Goal: Information Seeking & Learning: Learn about a topic

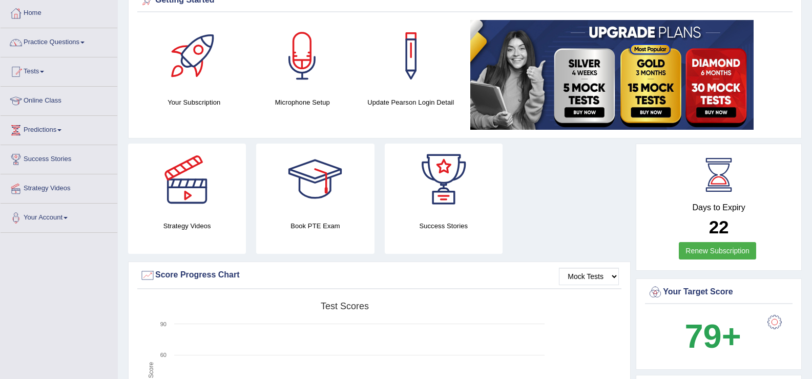
scroll to position [19, 0]
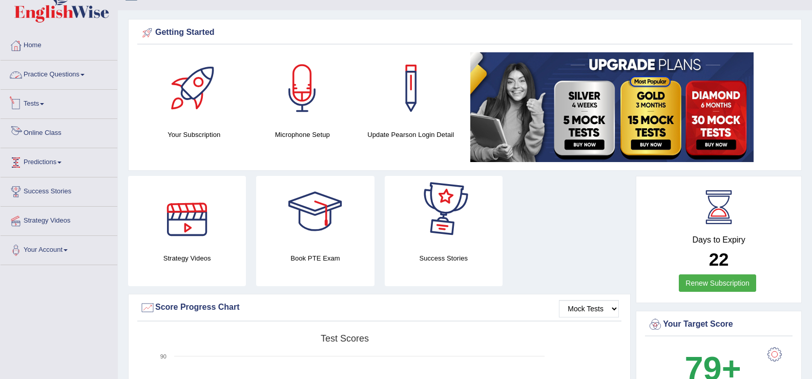
click at [66, 80] on link "Practice Questions" at bounding box center [59, 73] width 117 height 26
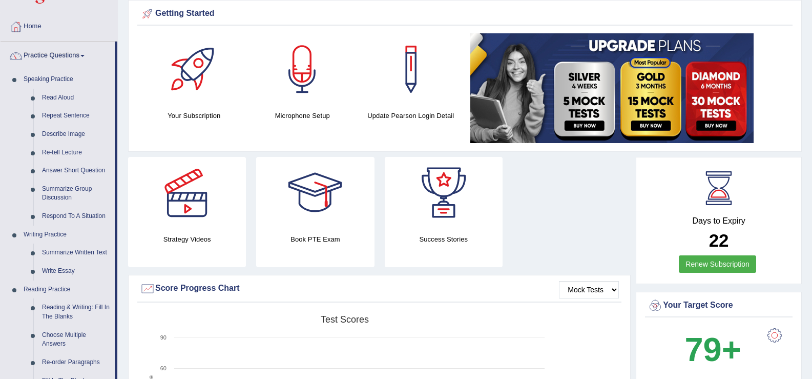
scroll to position [28, 0]
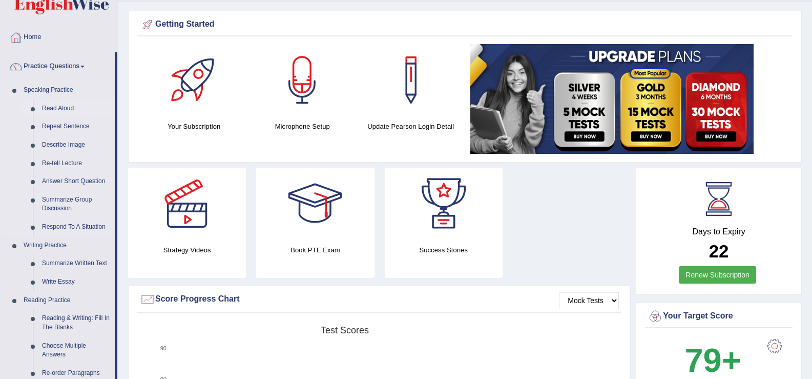
click at [63, 105] on link "Read Aloud" at bounding box center [75, 108] width 77 height 18
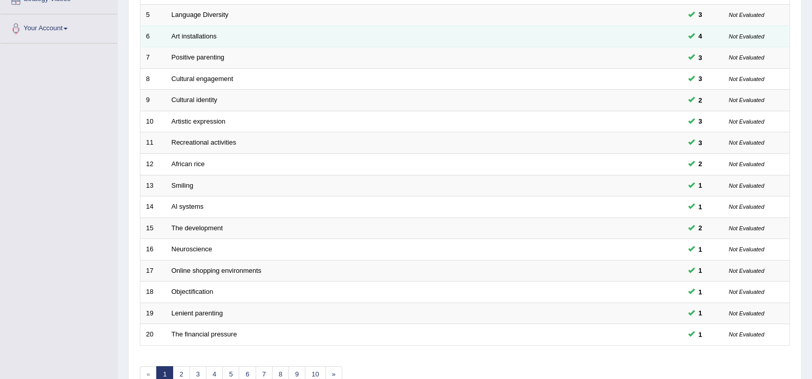
scroll to position [300, 0]
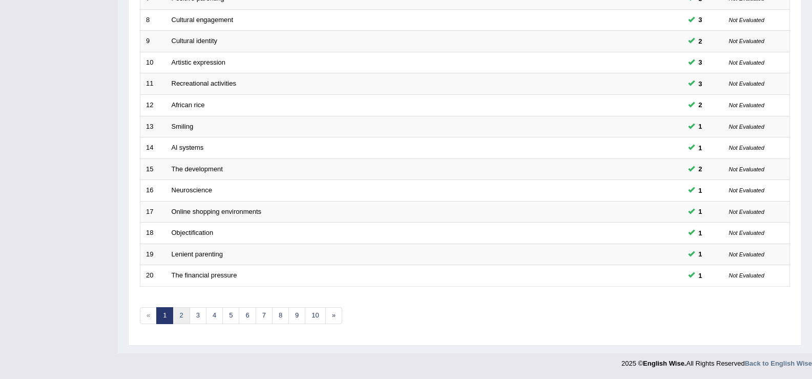
click at [183, 314] on link "2" at bounding box center [181, 315] width 17 height 17
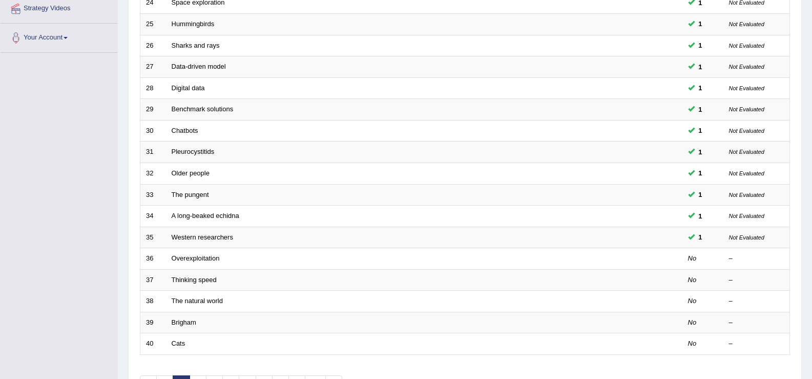
scroll to position [300, 0]
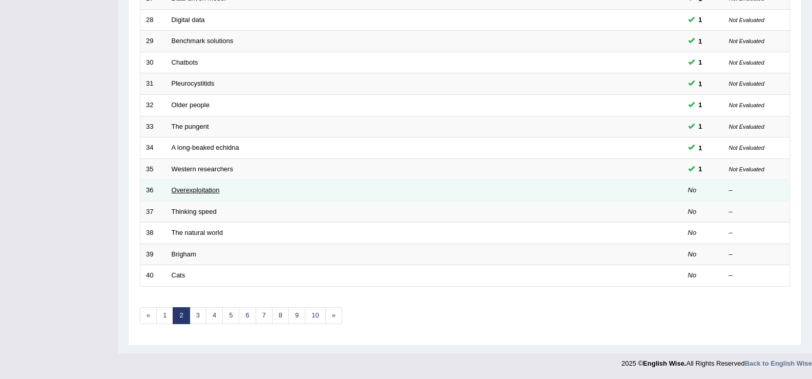
click at [191, 194] on link "Overexploitation" at bounding box center [196, 190] width 48 height 8
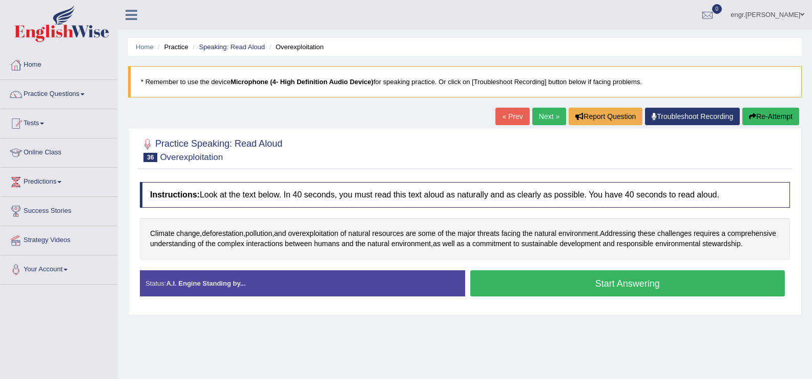
click at [533, 296] on button "Start Answering" at bounding box center [627, 283] width 315 height 26
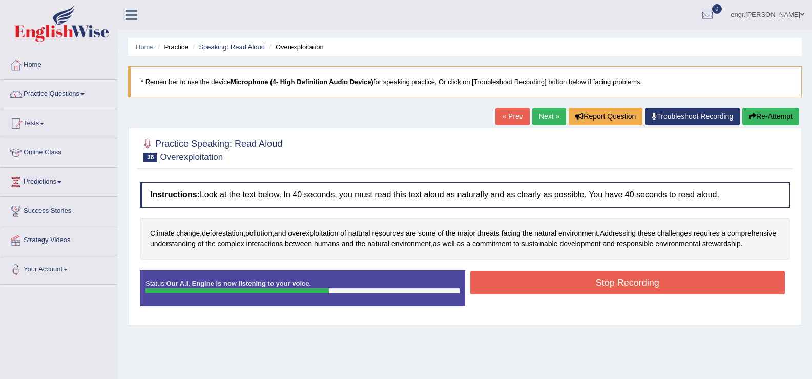
click at [543, 294] on button "Stop Recording" at bounding box center [627, 282] width 315 height 24
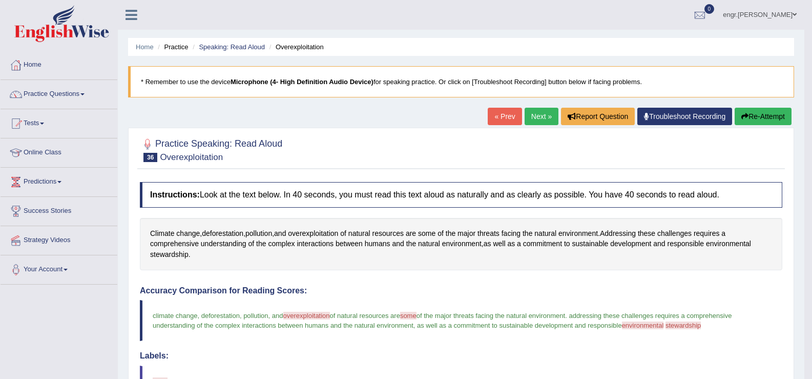
click at [539, 116] on link "Next »" at bounding box center [542, 116] width 34 height 17
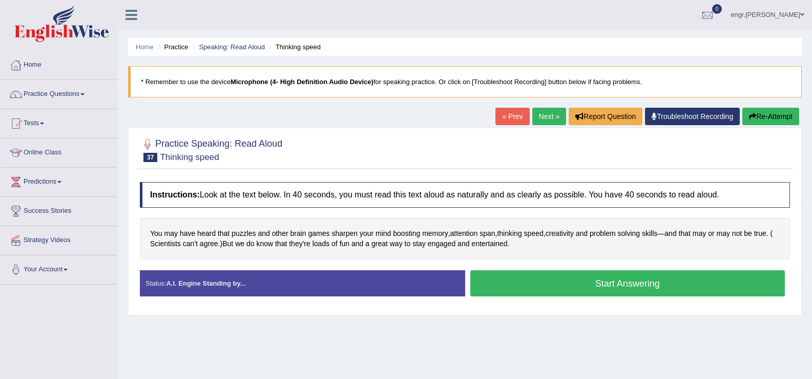
click at [552, 279] on button "Start Answering" at bounding box center [627, 283] width 315 height 26
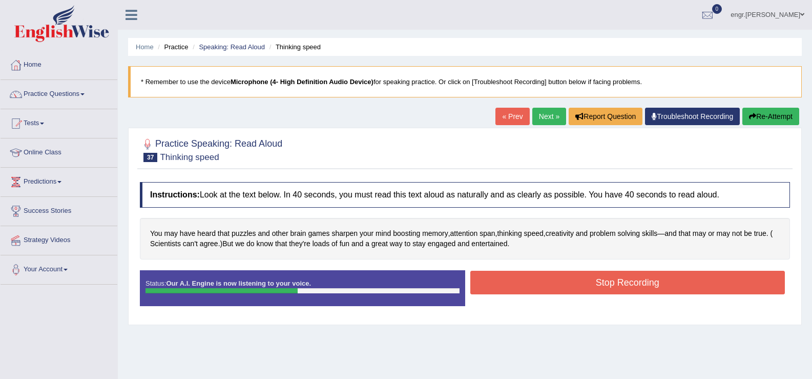
click at [516, 279] on button "Stop Recording" at bounding box center [627, 282] width 315 height 24
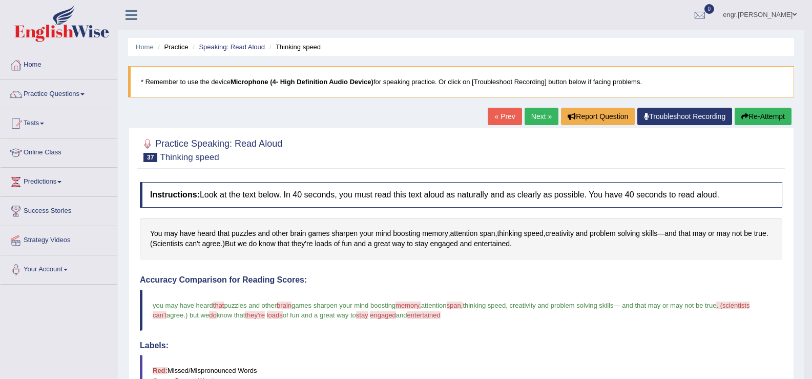
click at [541, 112] on link "Next »" at bounding box center [542, 116] width 34 height 17
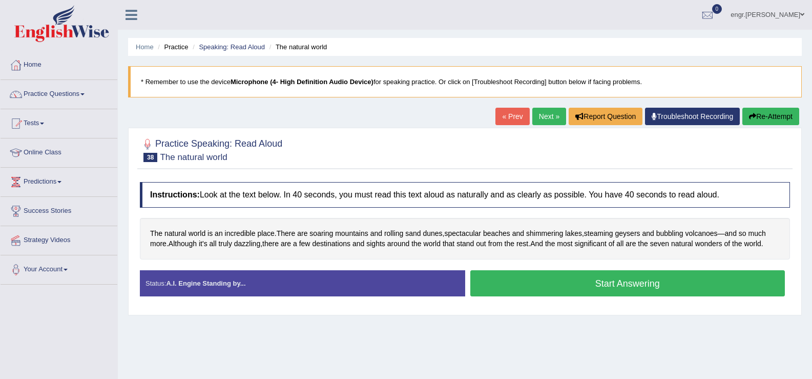
click at [603, 290] on button "Start Answering" at bounding box center [627, 283] width 315 height 26
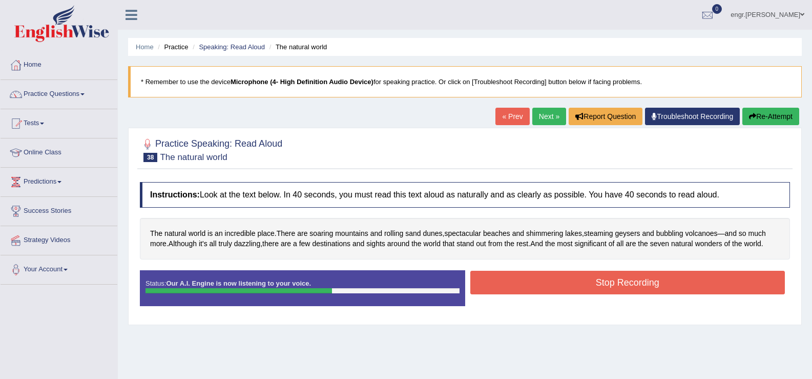
click at [616, 280] on button "Stop Recording" at bounding box center [627, 282] width 315 height 24
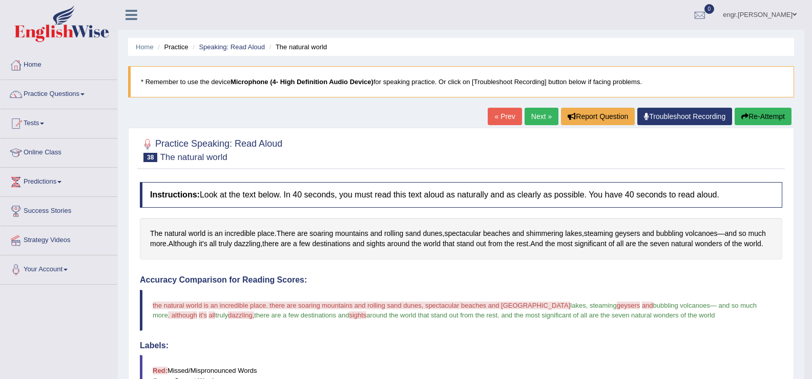
click at [536, 119] on link "Next »" at bounding box center [542, 116] width 34 height 17
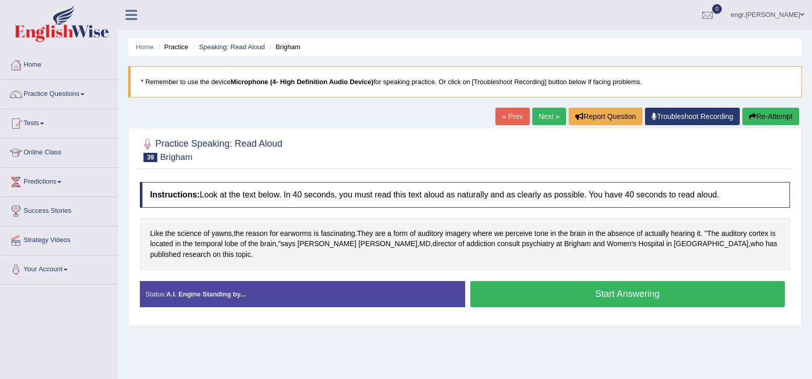
click at [552, 281] on button "Start Answering" at bounding box center [627, 294] width 315 height 26
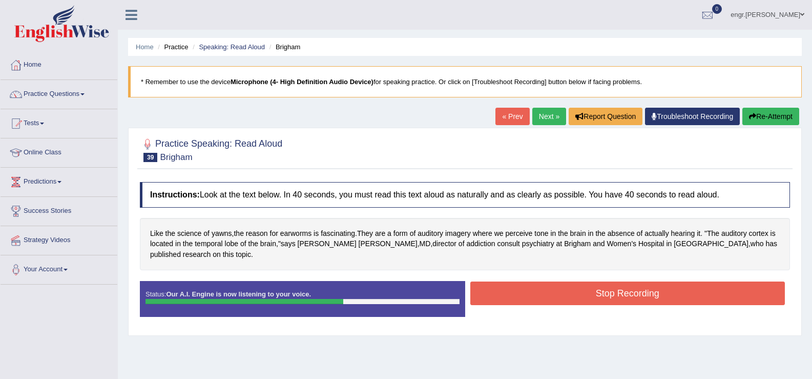
click at [579, 281] on button "Stop Recording" at bounding box center [627, 293] width 315 height 24
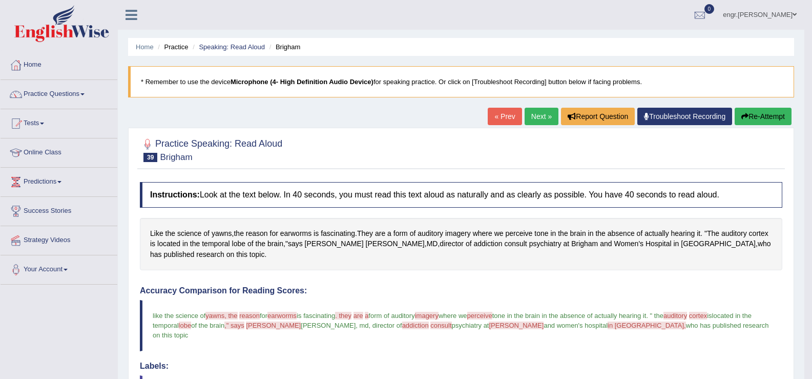
click at [538, 110] on link "Next »" at bounding box center [542, 116] width 34 height 17
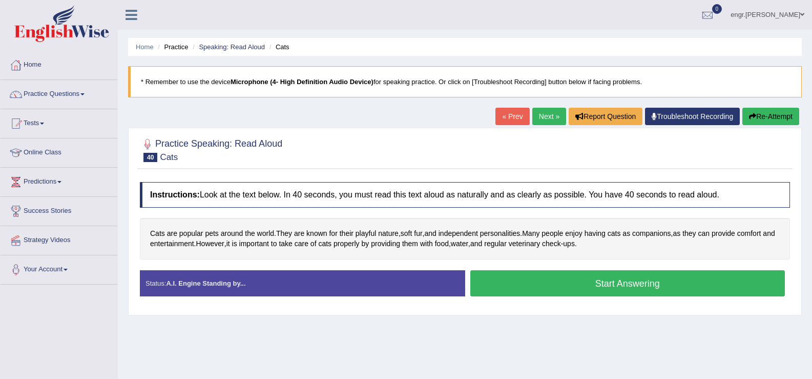
click at [594, 284] on button "Start Answering" at bounding box center [627, 283] width 315 height 26
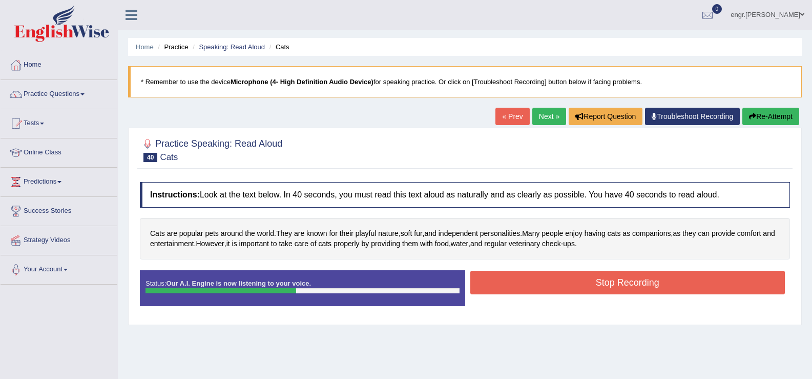
click at [636, 285] on button "Stop Recording" at bounding box center [627, 282] width 315 height 24
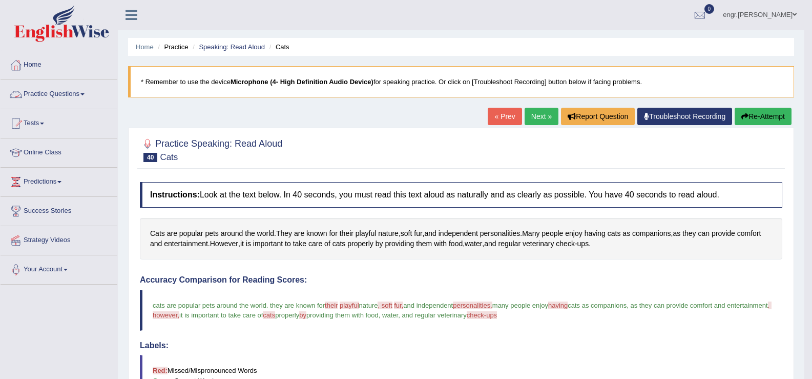
click at [90, 88] on link "Practice Questions" at bounding box center [59, 93] width 117 height 26
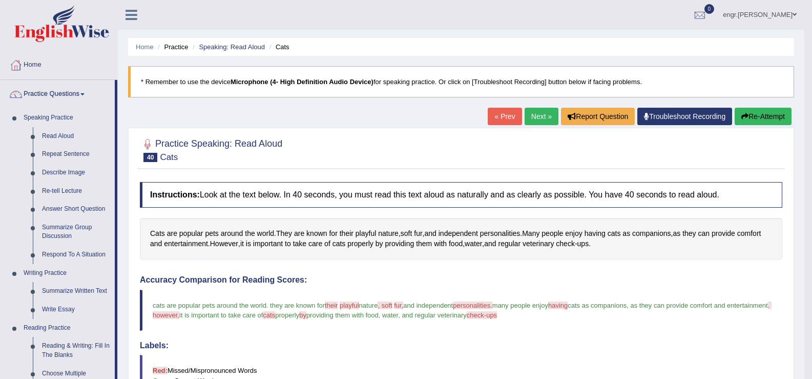
click at [531, 111] on link "Next »" at bounding box center [542, 116] width 34 height 17
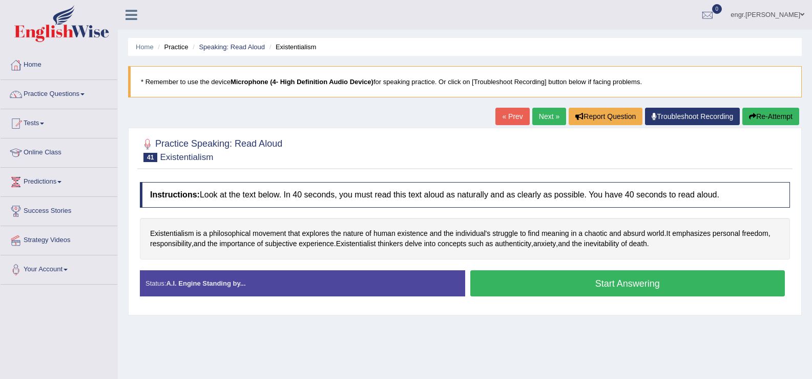
click at [545, 286] on button "Start Answering" at bounding box center [627, 283] width 315 height 26
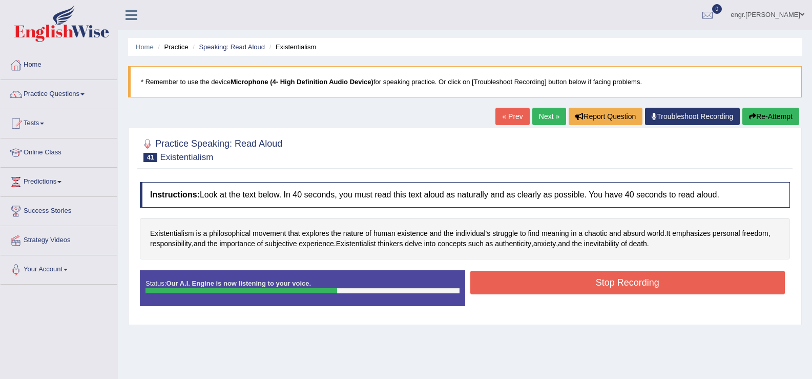
click at [543, 285] on button "Stop Recording" at bounding box center [627, 282] width 315 height 24
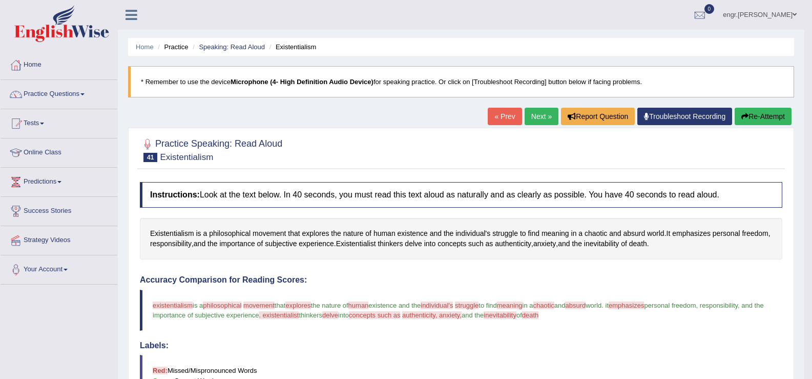
click at [758, 109] on button "Re-Attempt" at bounding box center [763, 116] width 57 height 17
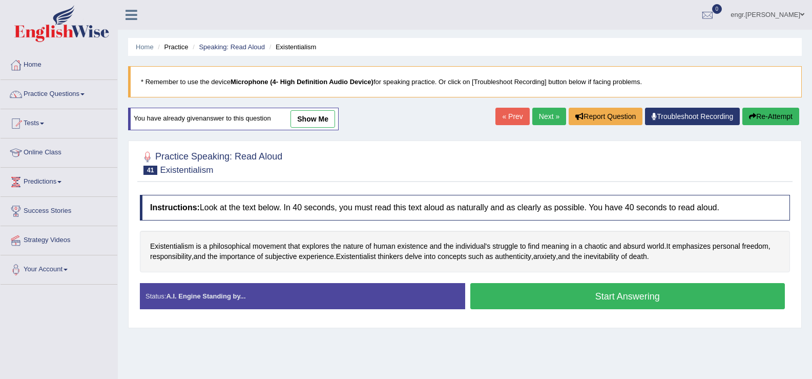
click at [530, 305] on button "Start Answering" at bounding box center [627, 296] width 315 height 26
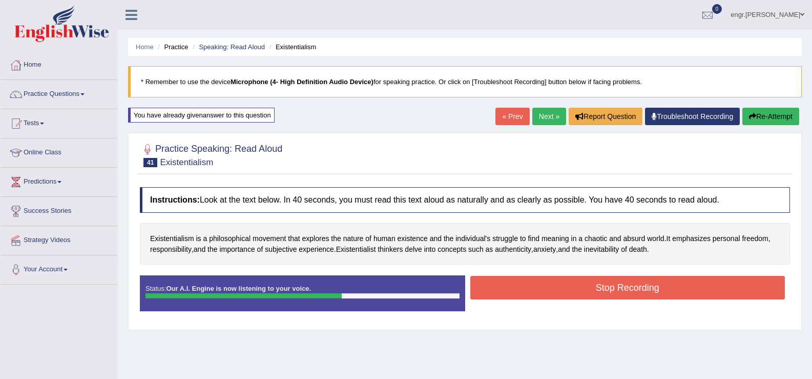
click at [554, 300] on div "Stop Recording" at bounding box center [627, 289] width 325 height 26
click at [553, 293] on button "Stop Recording" at bounding box center [627, 288] width 315 height 24
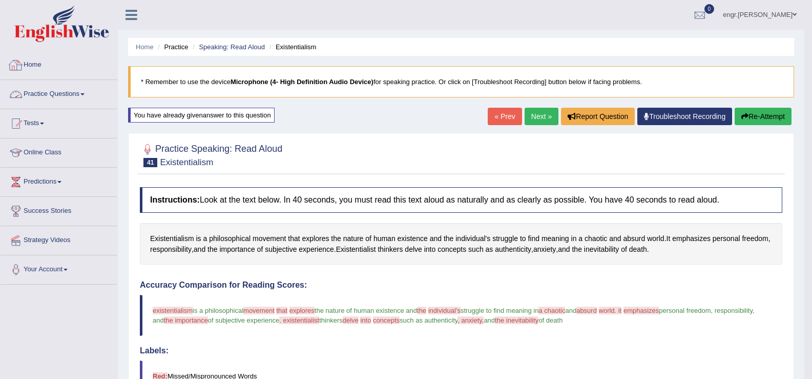
click at [71, 90] on link "Practice Questions" at bounding box center [59, 93] width 117 height 26
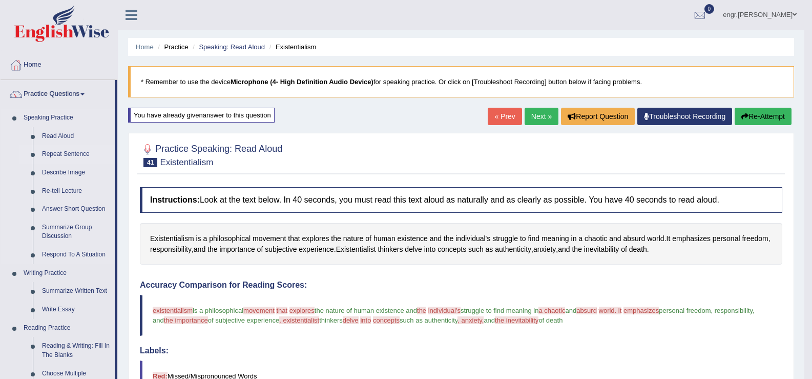
click at [78, 153] on link "Repeat Sentence" at bounding box center [75, 154] width 77 height 18
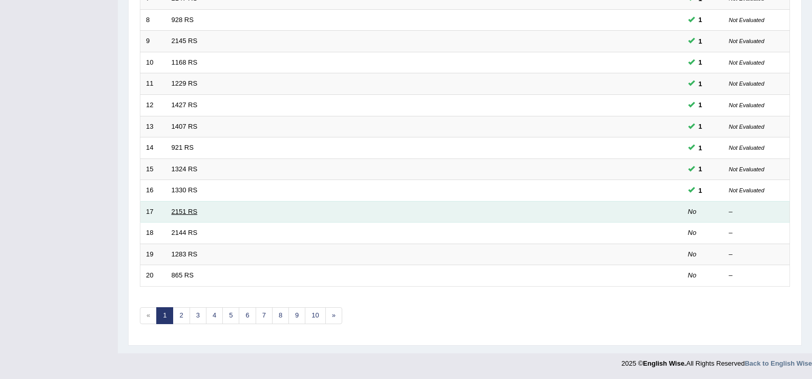
click at [190, 214] on link "2151 RS" at bounding box center [185, 211] width 26 height 8
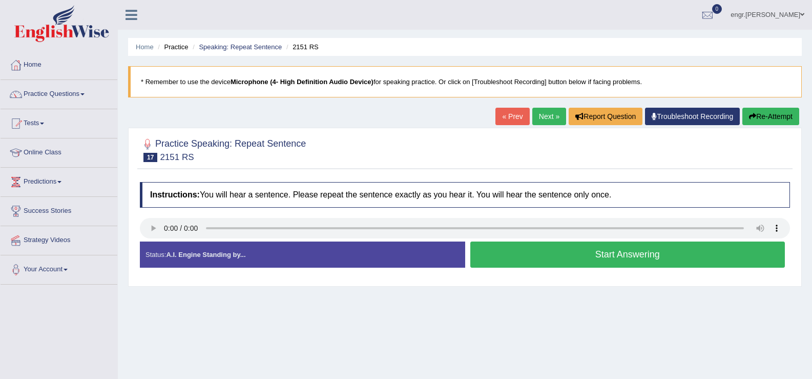
click at [523, 254] on button "Start Answering" at bounding box center [627, 254] width 315 height 26
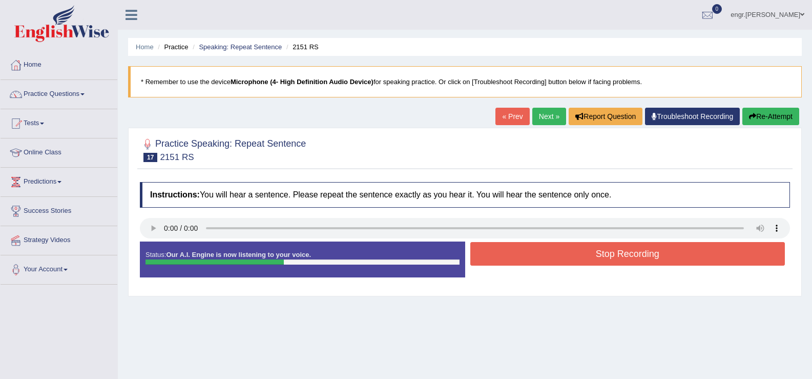
click at [533, 243] on button "Stop Recording" at bounding box center [627, 254] width 315 height 24
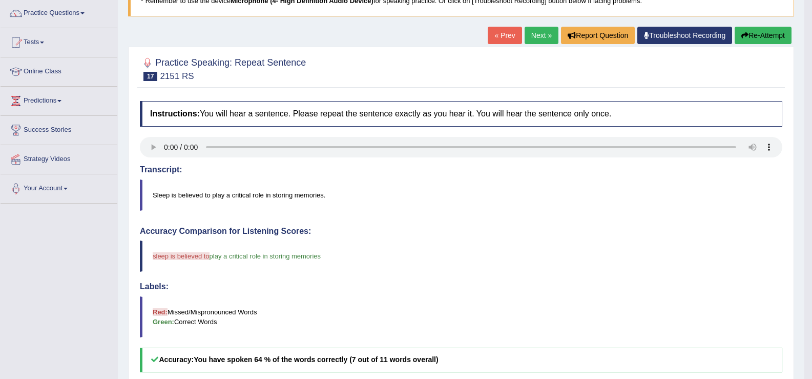
scroll to position [78, 0]
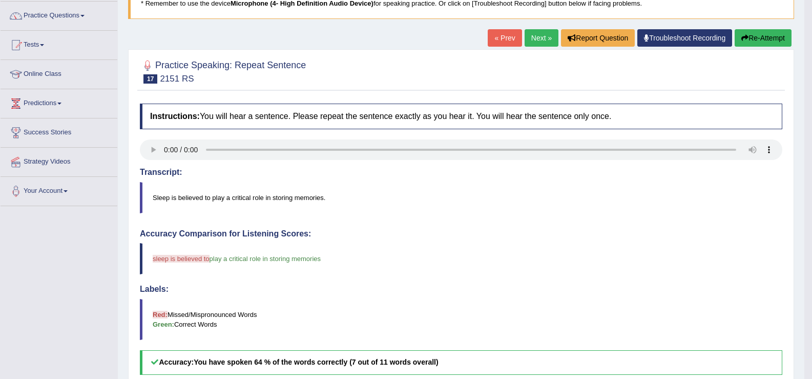
click at [746, 40] on icon "button" at bounding box center [744, 37] width 7 height 7
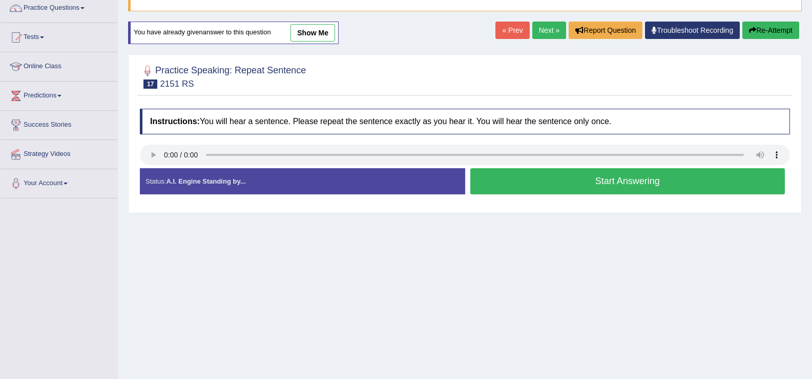
click at [550, 185] on button "Start Answering" at bounding box center [627, 181] width 315 height 26
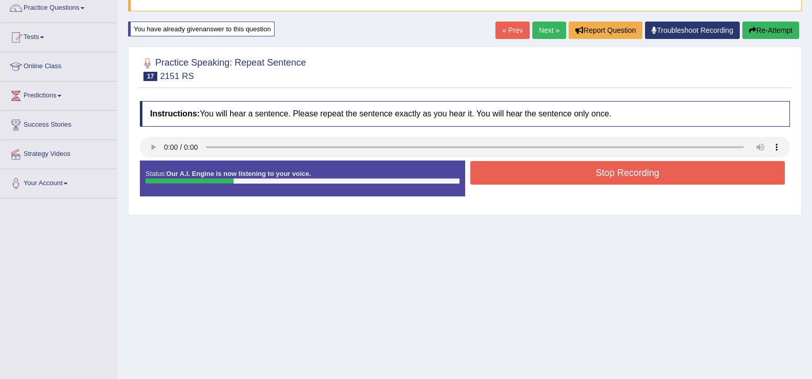
click at [771, 29] on button "Re-Attempt" at bounding box center [770, 30] width 57 height 17
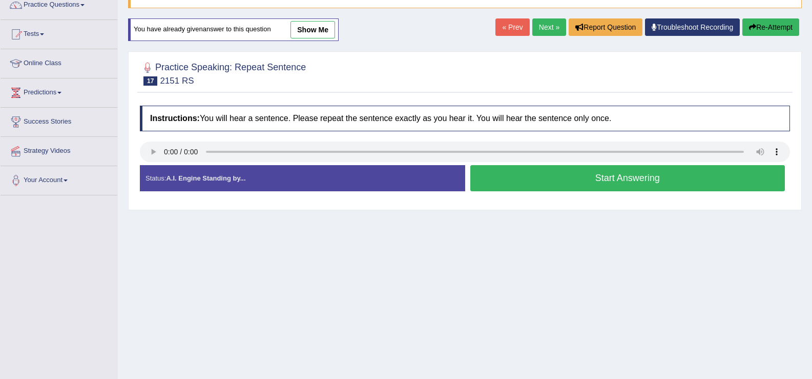
scroll to position [89, 0]
click at [552, 177] on button "Start Answering" at bounding box center [627, 178] width 315 height 26
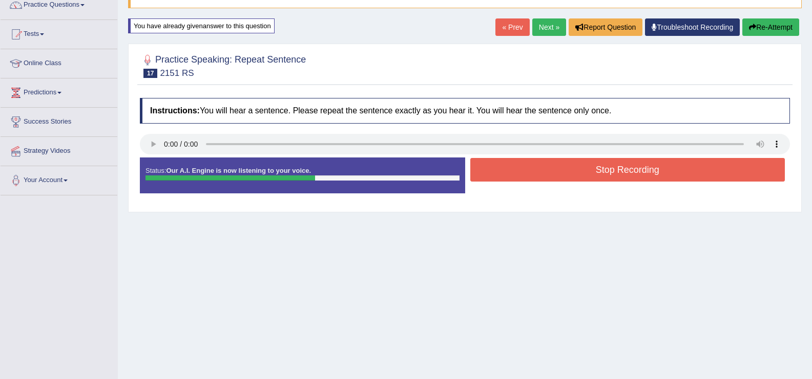
click at [520, 164] on button "Stop Recording" at bounding box center [627, 170] width 315 height 24
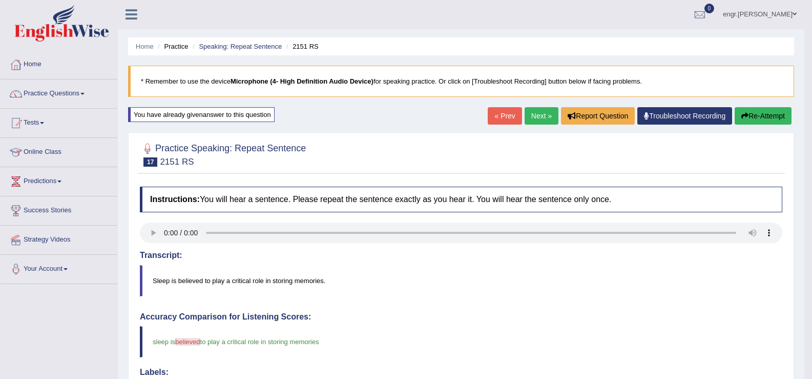
scroll to position [0, 0]
click at [543, 119] on link "Next »" at bounding box center [542, 116] width 34 height 17
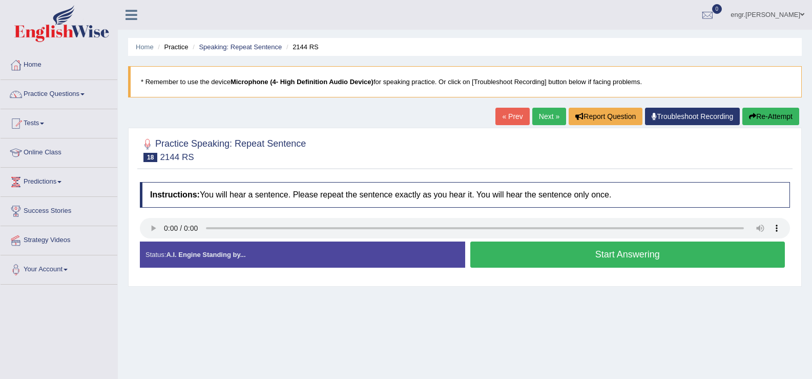
click at [532, 251] on button "Start Answering" at bounding box center [627, 254] width 315 height 26
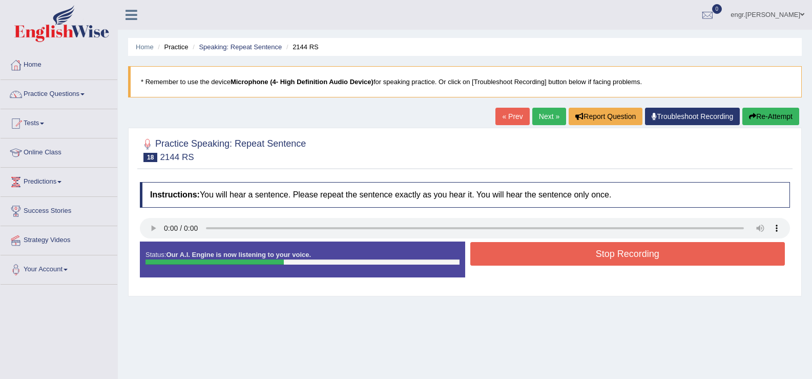
click at [513, 255] on button "Stop Recording" at bounding box center [627, 254] width 315 height 24
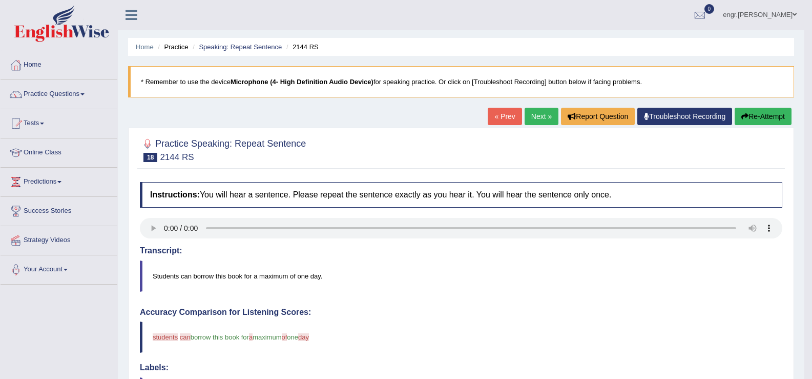
click at [526, 115] on link "Next »" at bounding box center [542, 116] width 34 height 17
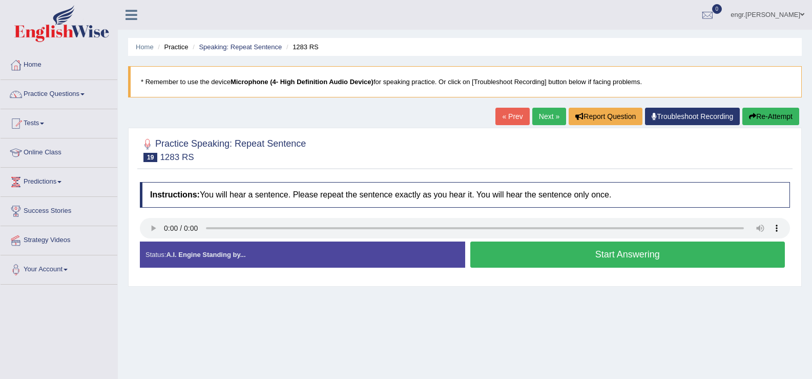
click at [527, 251] on button "Start Answering" at bounding box center [627, 254] width 315 height 26
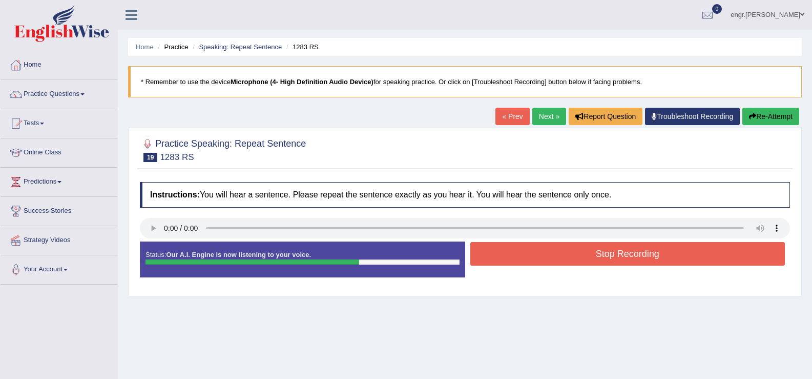
click at [495, 253] on button "Stop Recording" at bounding box center [627, 254] width 315 height 24
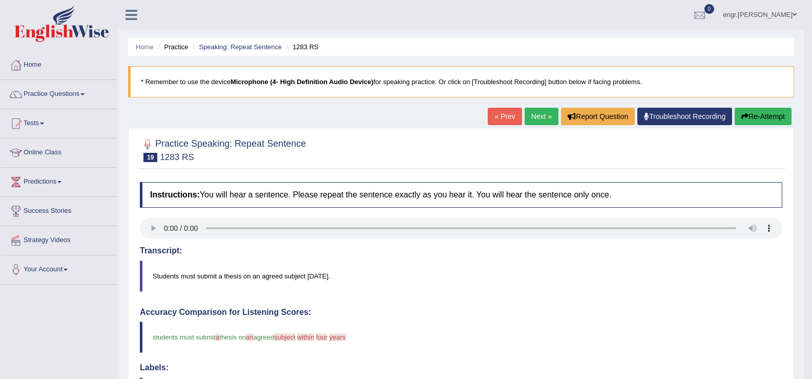
click at [536, 113] on link "Next »" at bounding box center [542, 116] width 34 height 17
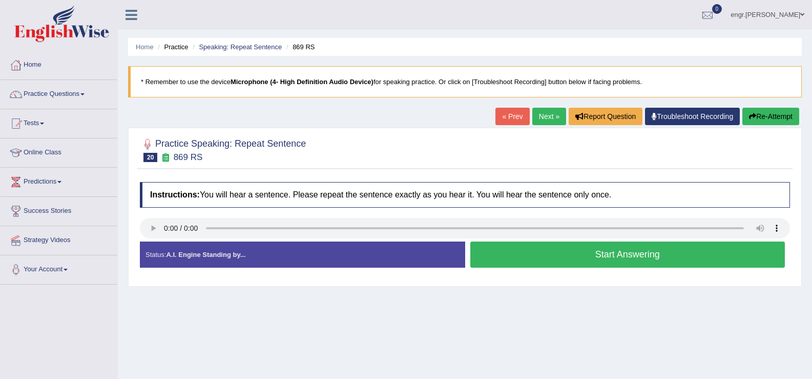
click at [511, 254] on button "Start Answering" at bounding box center [627, 254] width 315 height 26
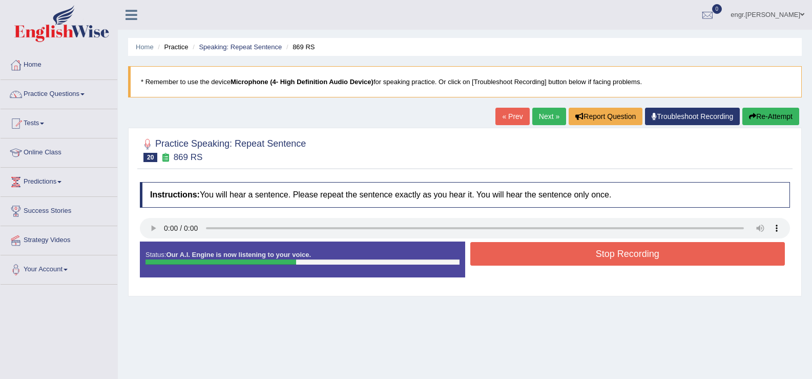
click at [523, 248] on button "Stop Recording" at bounding box center [627, 254] width 315 height 24
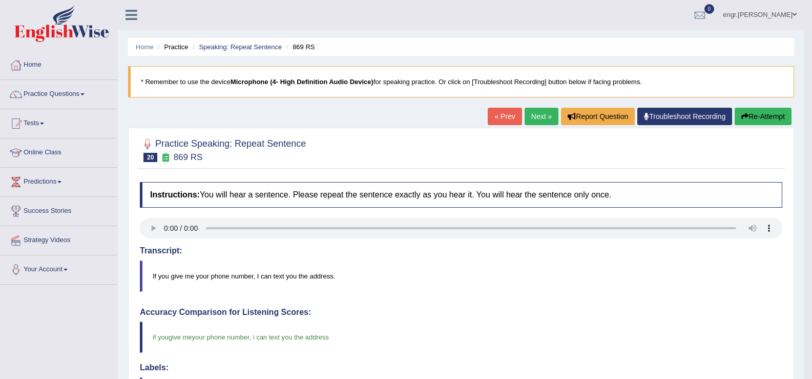
click at [540, 117] on link "Next »" at bounding box center [542, 116] width 34 height 17
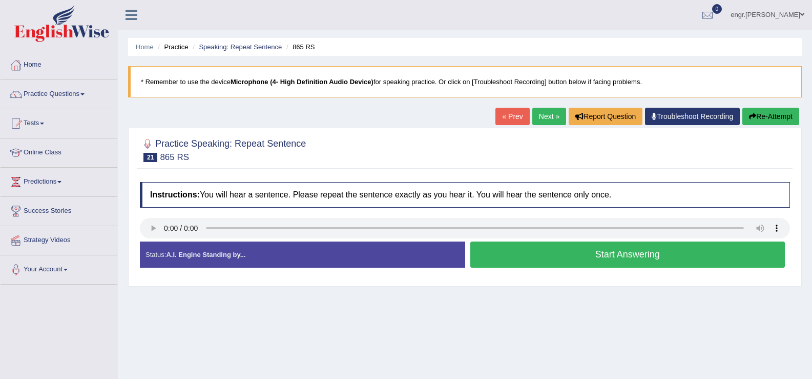
click at [511, 253] on button "Start Answering" at bounding box center [627, 254] width 315 height 26
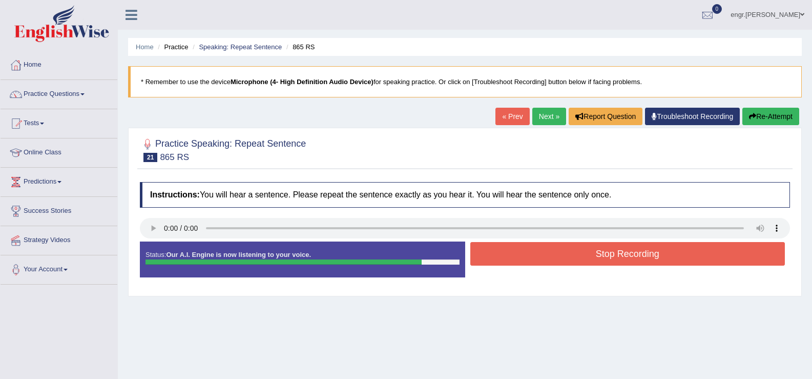
click at [522, 246] on button "Stop Recording" at bounding box center [627, 254] width 315 height 24
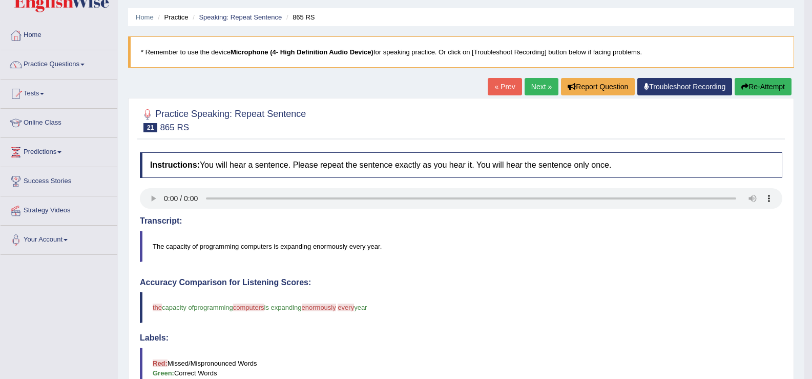
scroll to position [26, 0]
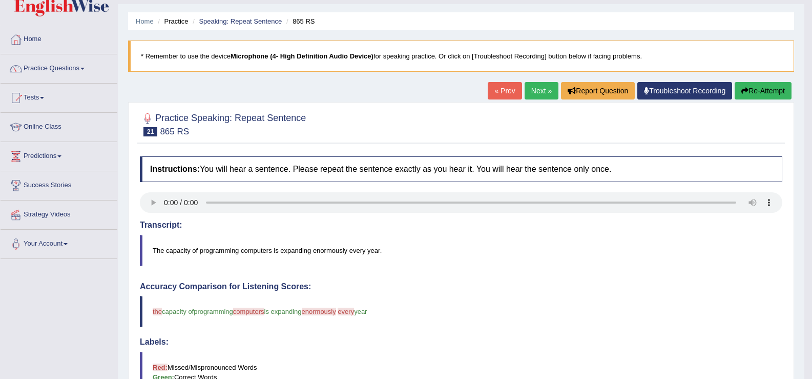
click at [528, 92] on link "Next »" at bounding box center [542, 90] width 34 height 17
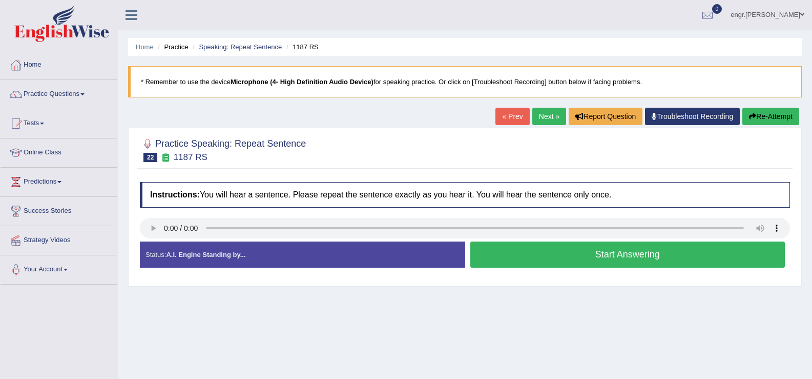
click at [547, 255] on button "Start Answering" at bounding box center [627, 254] width 315 height 26
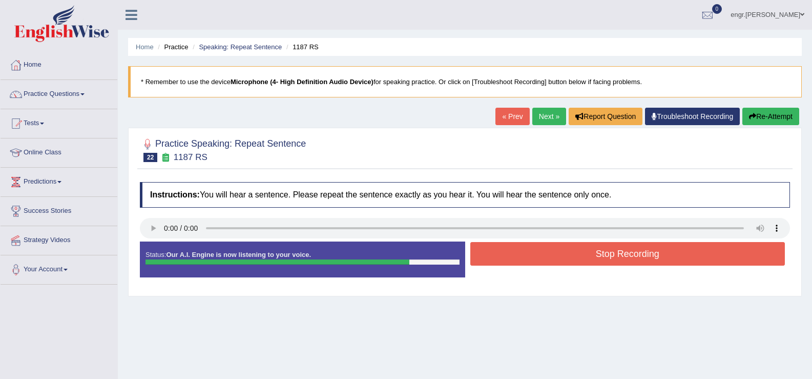
click at [565, 249] on button "Stop Recording" at bounding box center [627, 254] width 315 height 24
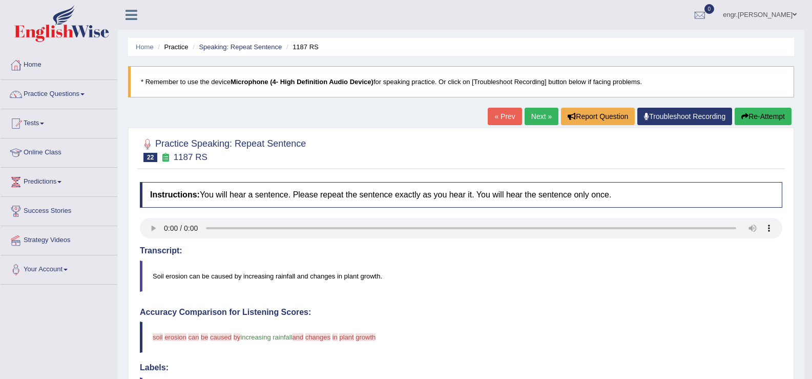
click at [532, 117] on link "Next »" at bounding box center [542, 116] width 34 height 17
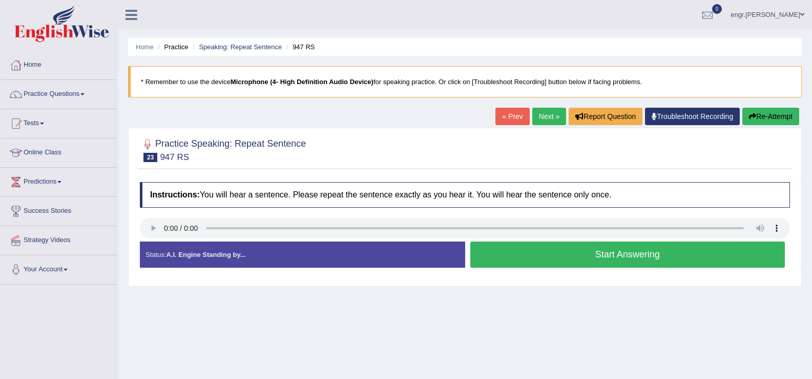
click at [564, 254] on button "Start Answering" at bounding box center [627, 254] width 315 height 26
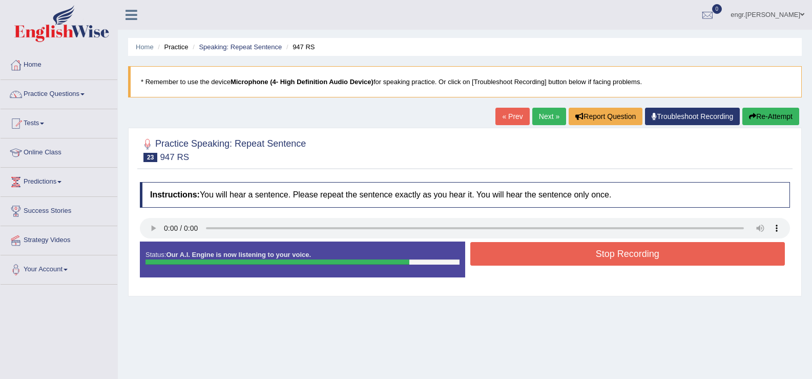
click at [562, 260] on button "Stop Recording" at bounding box center [627, 254] width 315 height 24
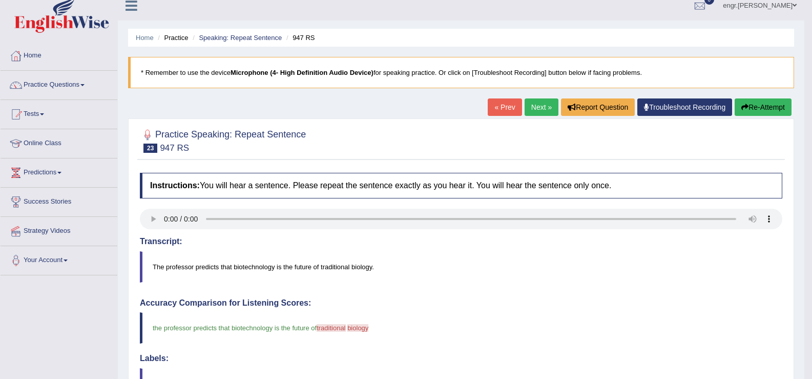
scroll to position [1, 0]
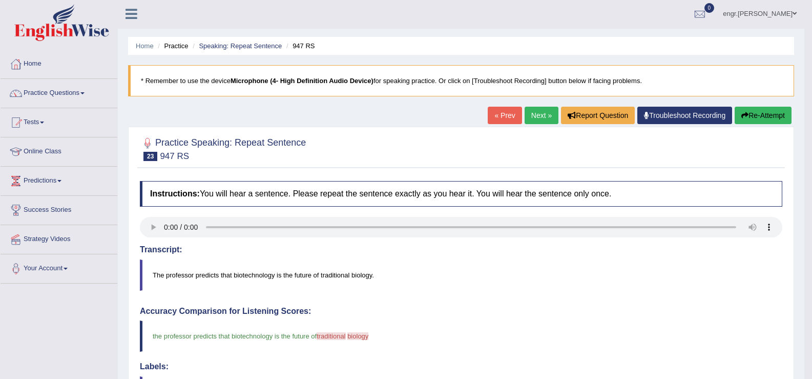
click at [529, 117] on link "Next »" at bounding box center [542, 115] width 34 height 17
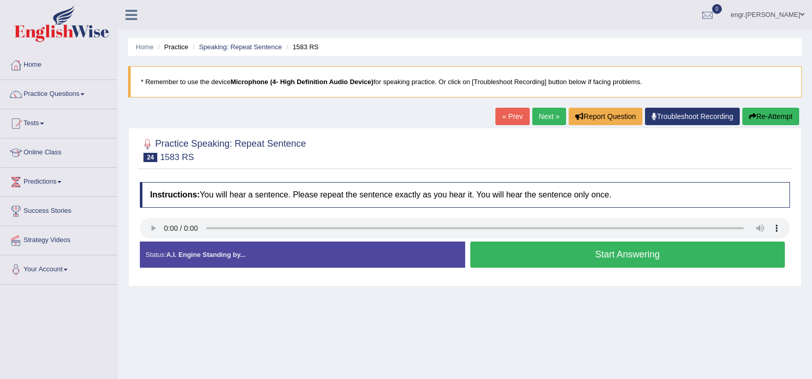
click at [536, 256] on button "Start Answering" at bounding box center [627, 254] width 315 height 26
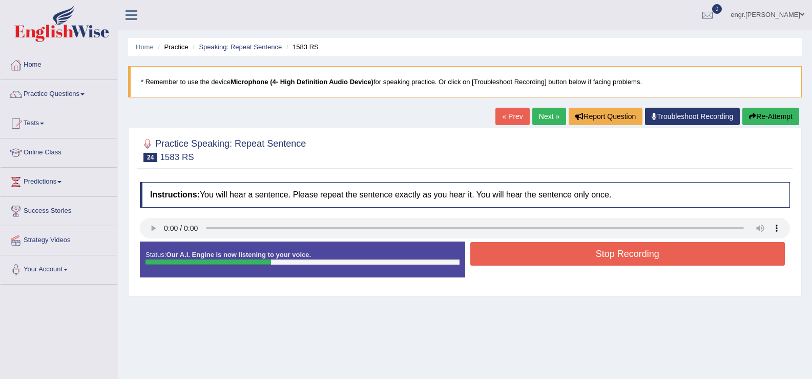
click at [544, 260] on button "Stop Recording" at bounding box center [627, 254] width 315 height 24
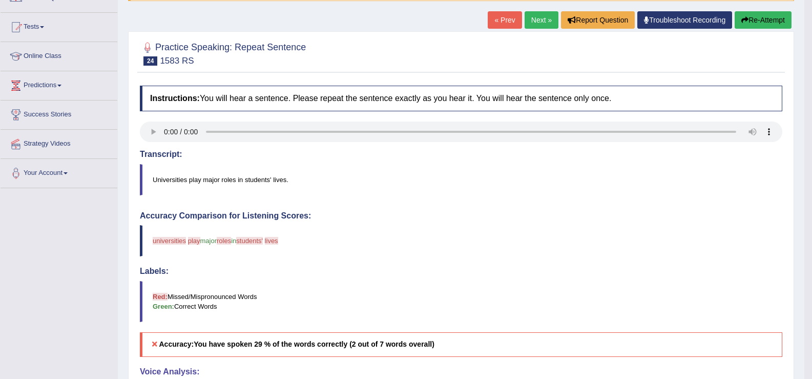
scroll to position [30, 0]
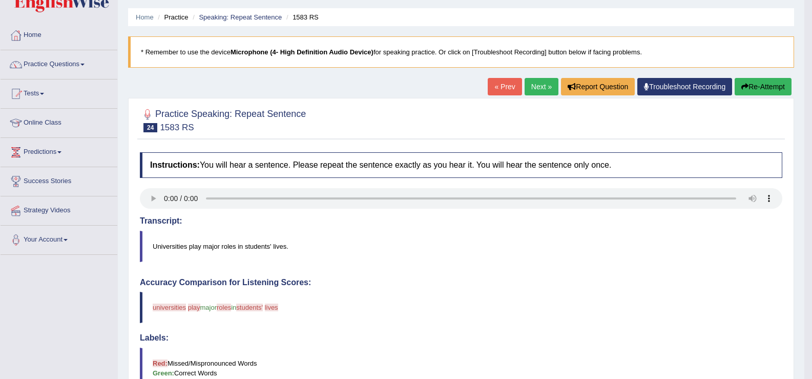
click at [743, 81] on button "Re-Attempt" at bounding box center [763, 86] width 57 height 17
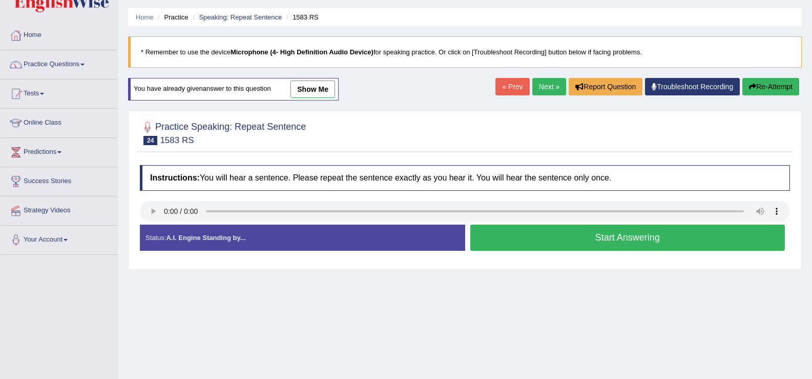
scroll to position [30, 0]
click at [515, 236] on button "Start Answering" at bounding box center [627, 237] width 315 height 26
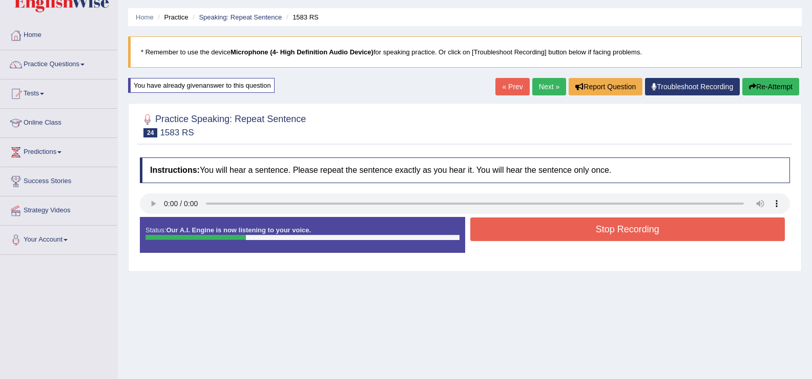
click at [529, 222] on button "Stop Recording" at bounding box center [627, 229] width 315 height 24
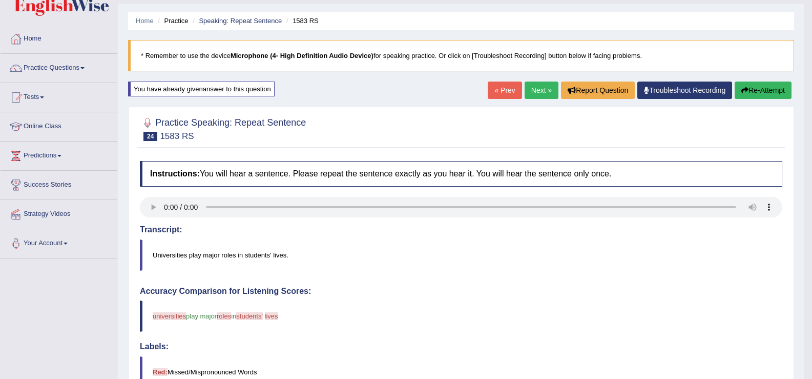
scroll to position [0, 0]
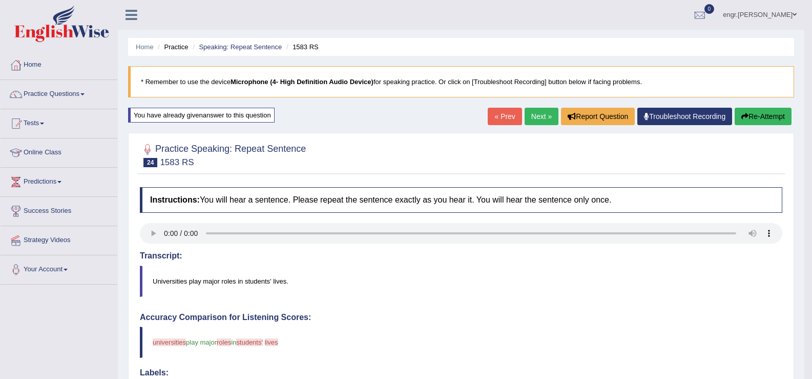
click at [543, 118] on link "Next »" at bounding box center [542, 116] width 34 height 17
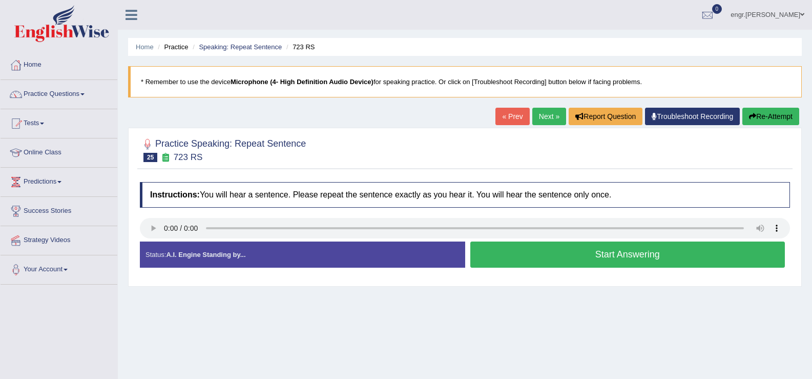
click at [585, 253] on button "Start Answering" at bounding box center [627, 254] width 315 height 26
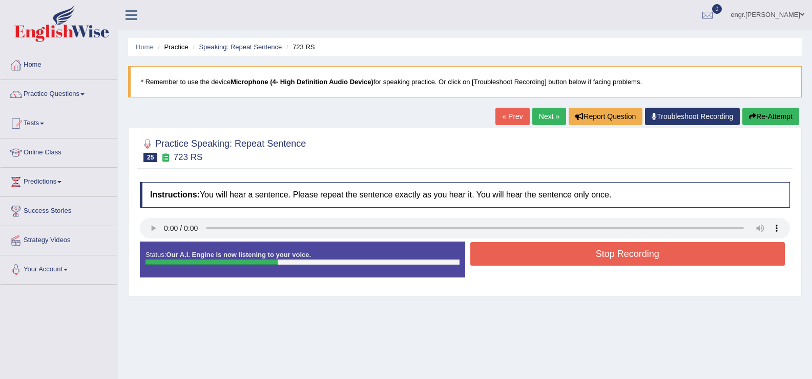
click at [585, 247] on button "Stop Recording" at bounding box center [627, 254] width 315 height 24
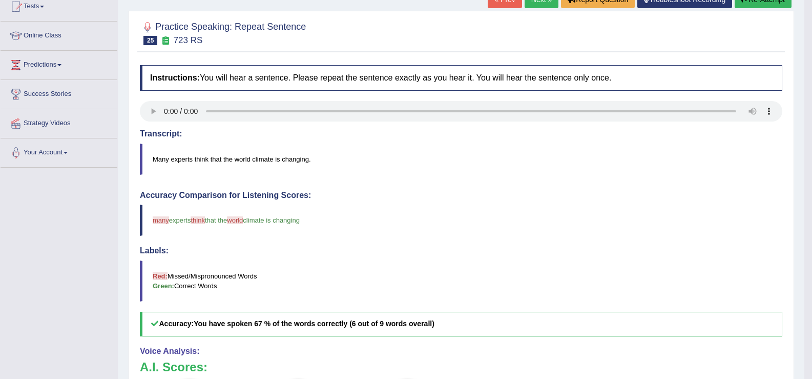
scroll to position [61, 0]
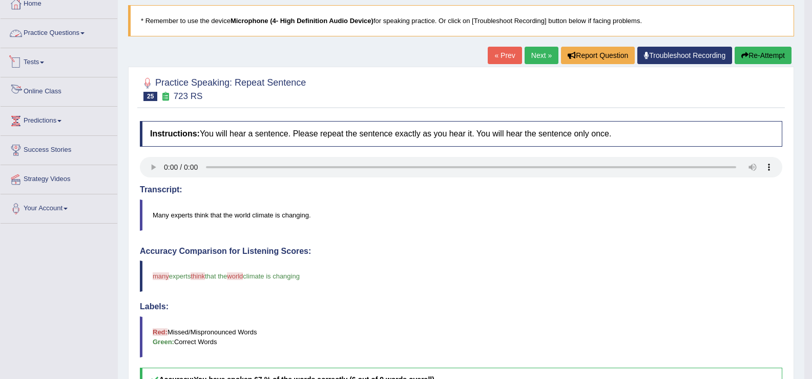
click at [51, 33] on link "Practice Questions" at bounding box center [59, 32] width 117 height 26
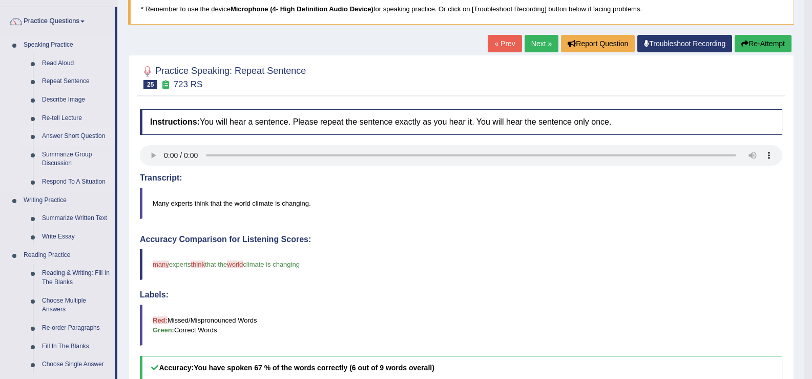
scroll to position [74, 0]
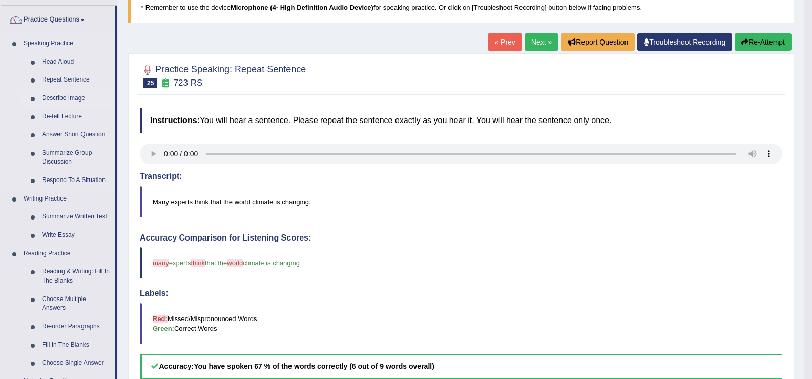
click at [75, 95] on link "Describe Image" at bounding box center [75, 98] width 77 height 18
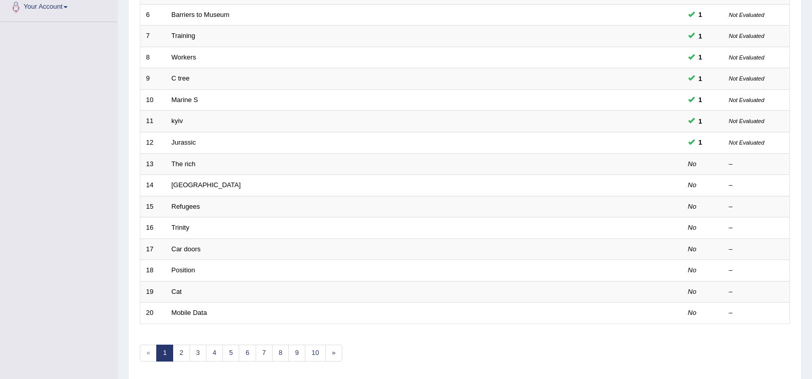
scroll to position [300, 0]
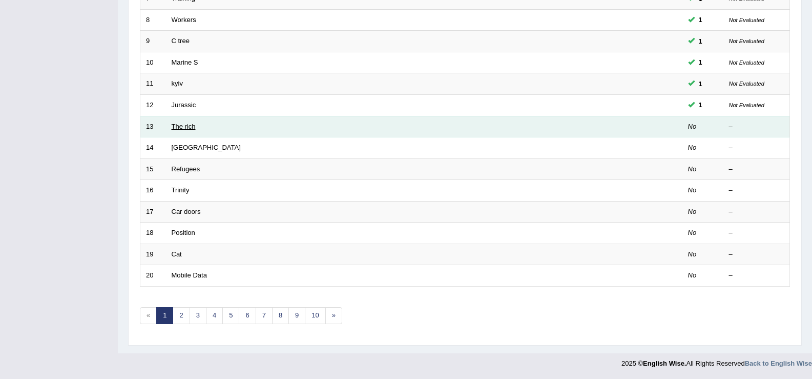
click at [188, 127] on link "The rich" at bounding box center [184, 126] width 24 height 8
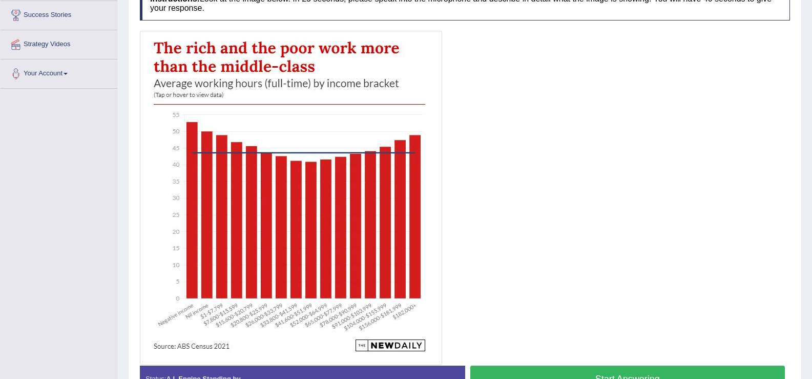
scroll to position [196, 0]
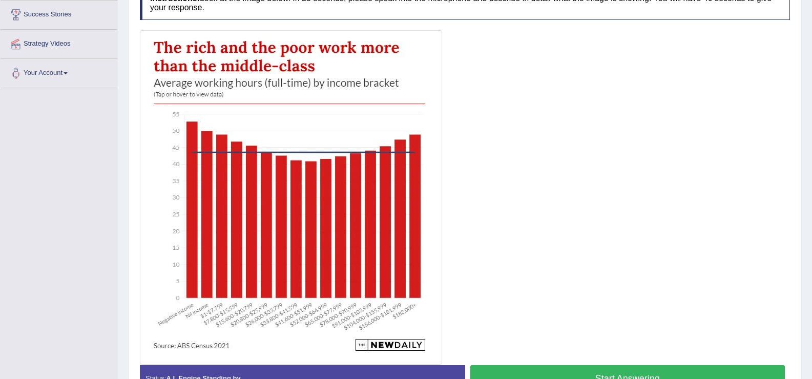
click at [538, 368] on button "Start Answering" at bounding box center [627, 378] width 315 height 26
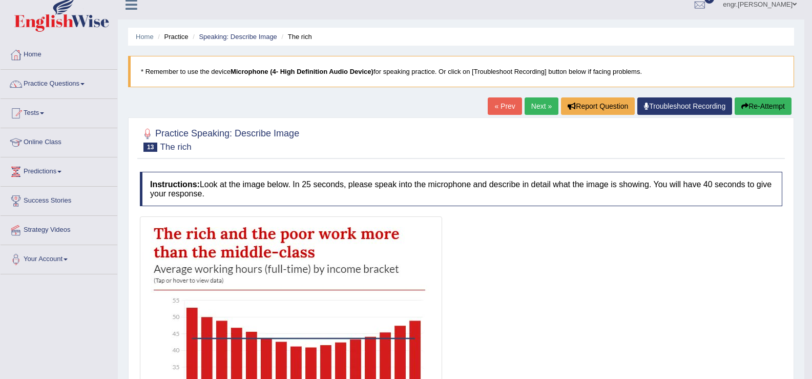
scroll to position [0, 0]
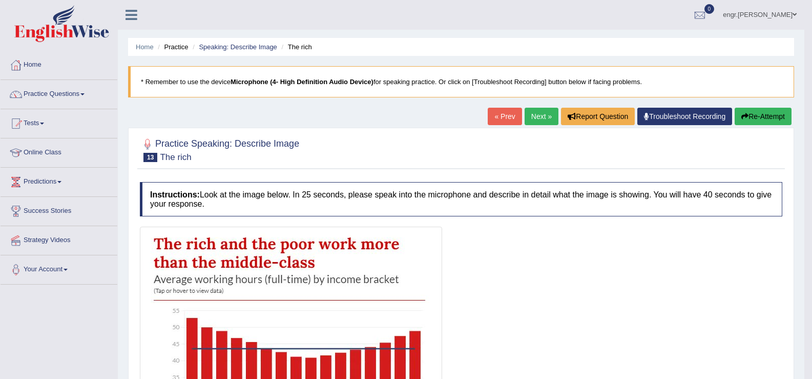
click at [765, 116] on button "Re-Attempt" at bounding box center [763, 116] width 57 height 17
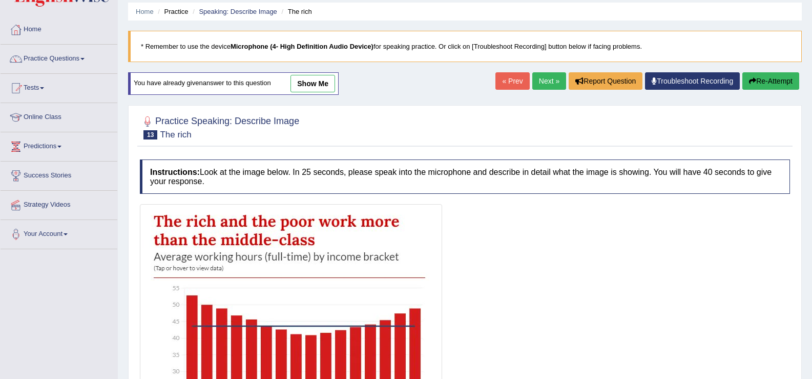
scroll to position [34, 0]
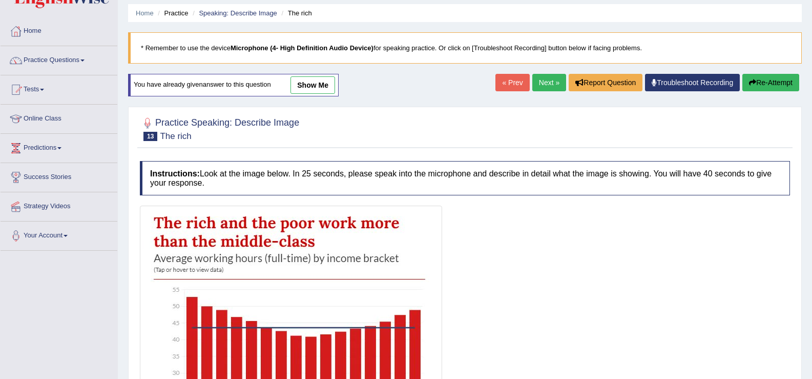
click at [541, 84] on link "Next »" at bounding box center [549, 82] width 34 height 17
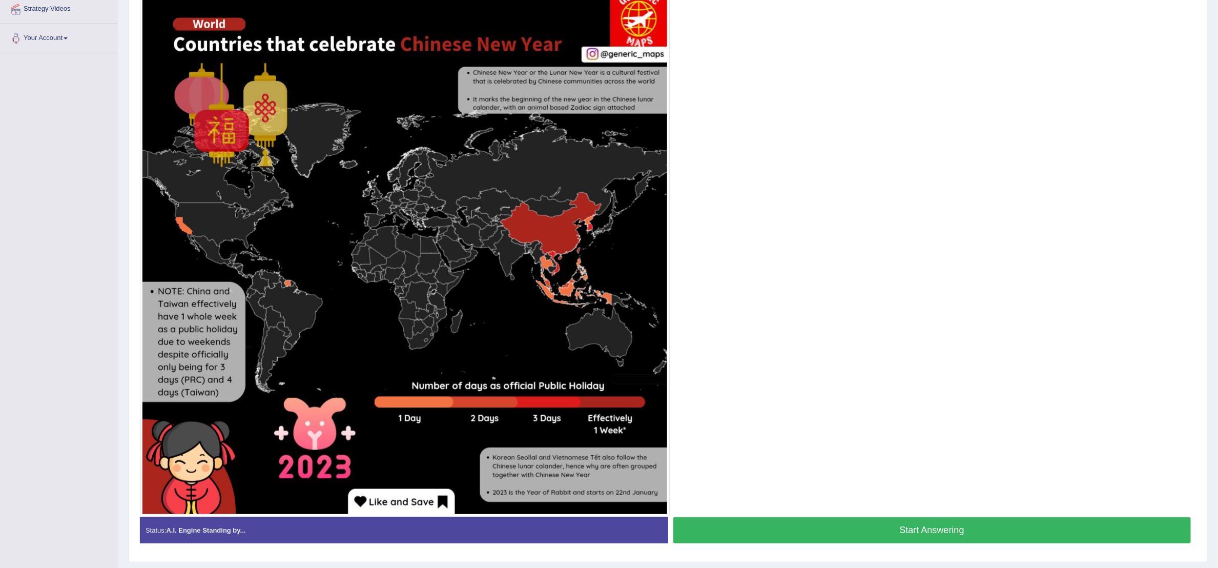
scroll to position [233, 0]
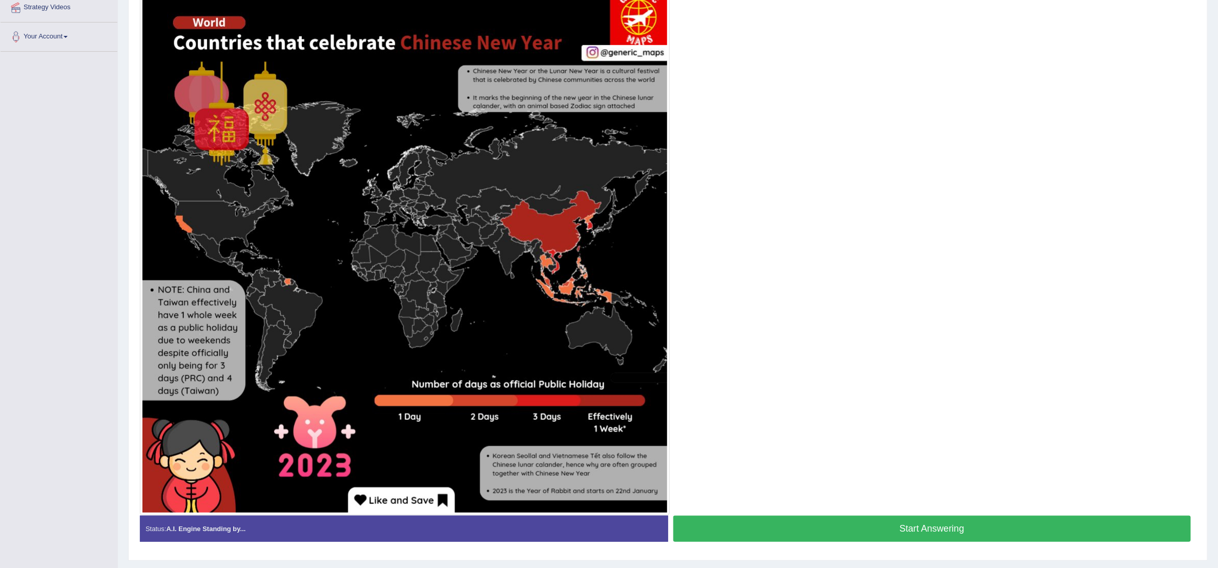
click at [811, 378] on button "Start Answering" at bounding box center [932, 528] width 518 height 26
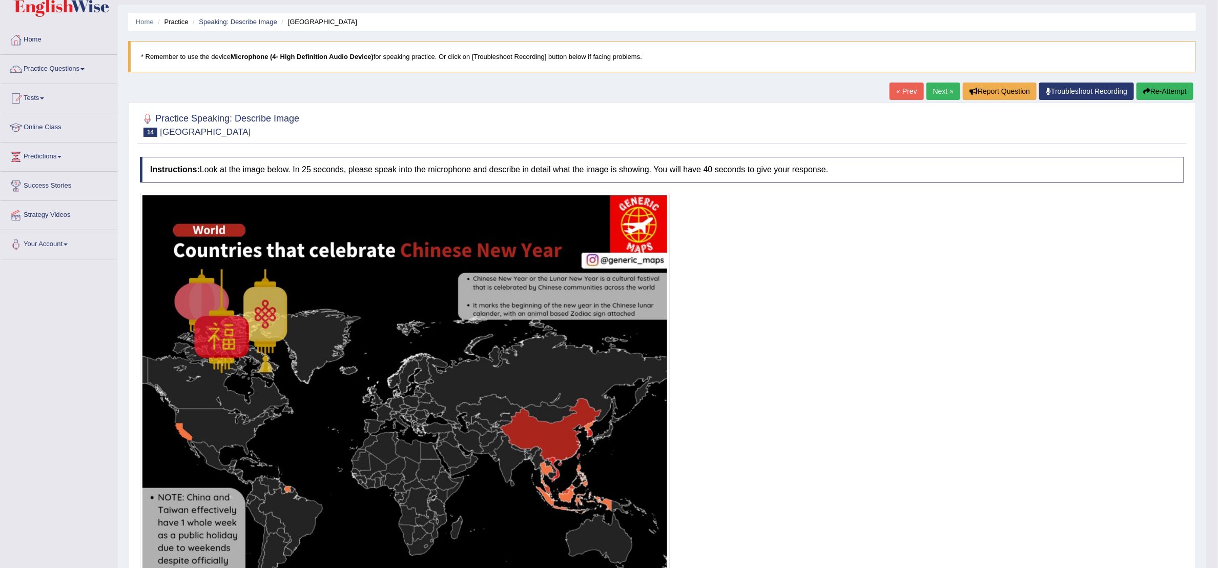
scroll to position [0, 0]
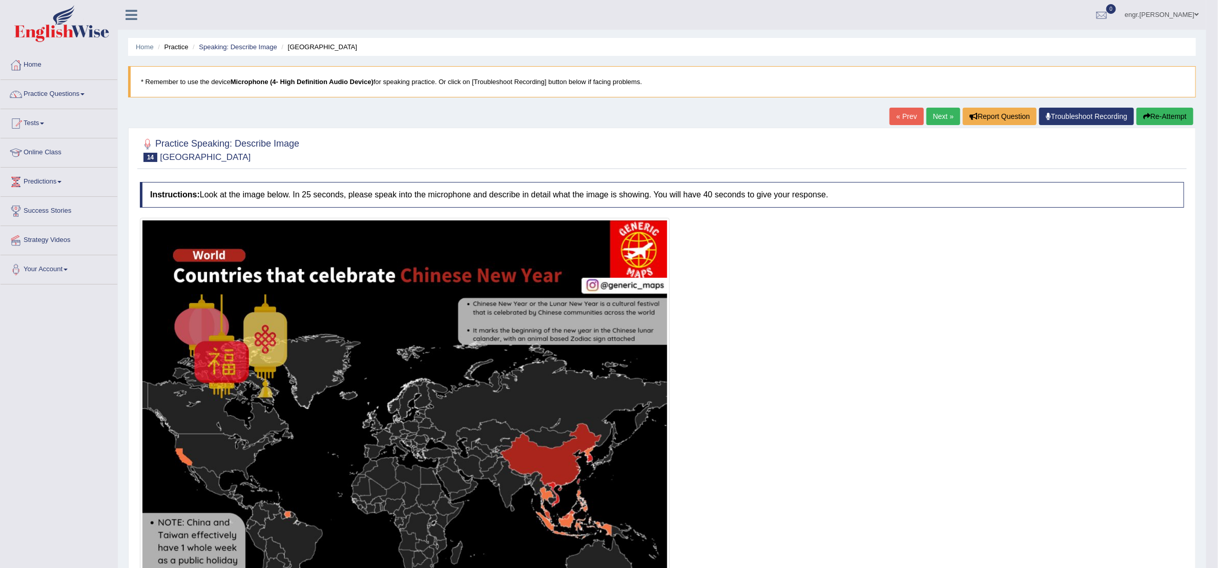
click at [811, 115] on link "Next »" at bounding box center [943, 116] width 34 height 17
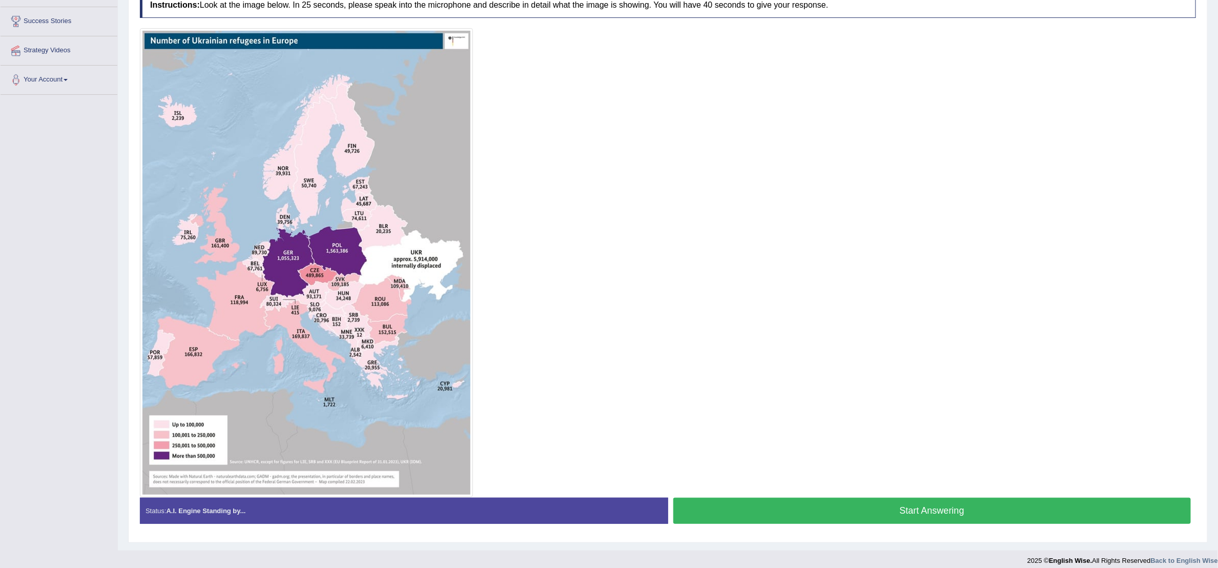
scroll to position [190, 0]
click at [783, 508] on button "Start Answering" at bounding box center [932, 510] width 518 height 26
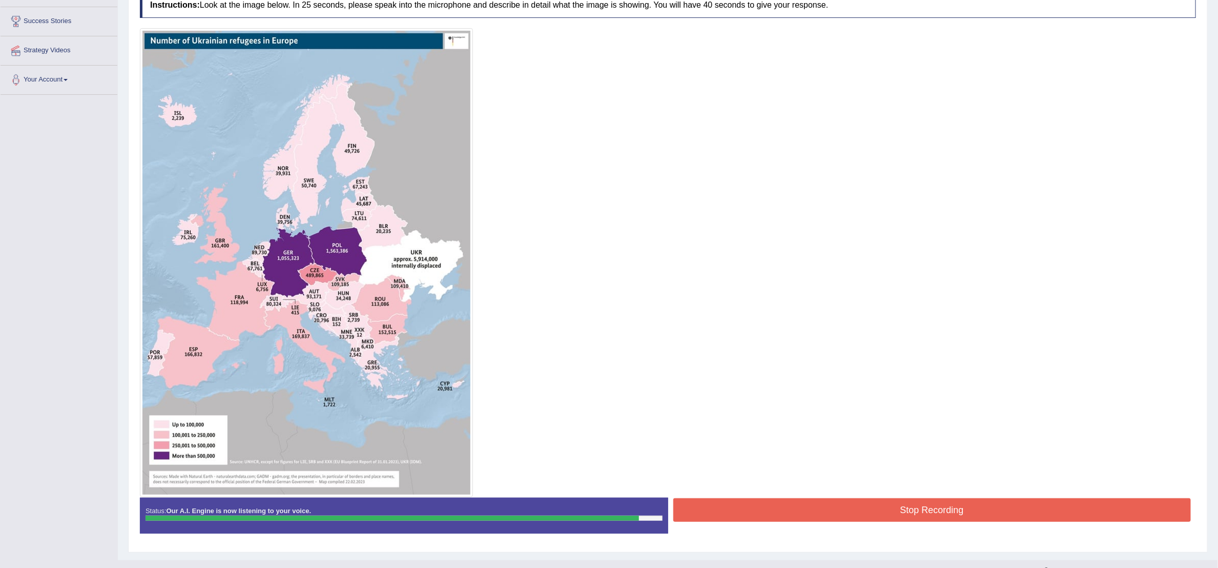
click at [799, 499] on button "Stop Recording" at bounding box center [932, 510] width 518 height 24
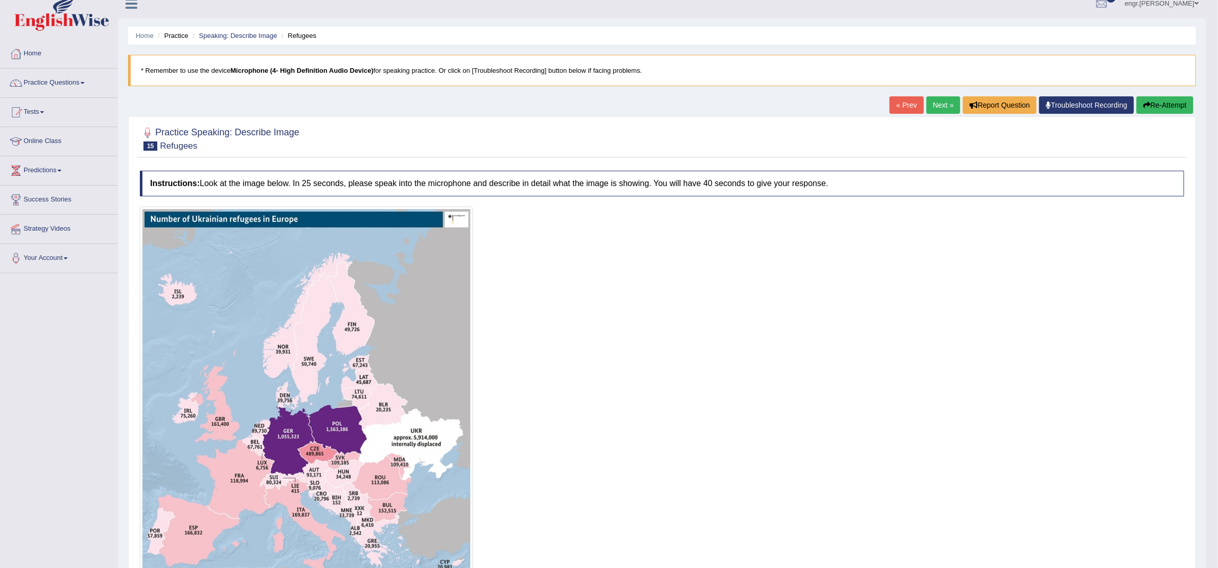
scroll to position [0, 0]
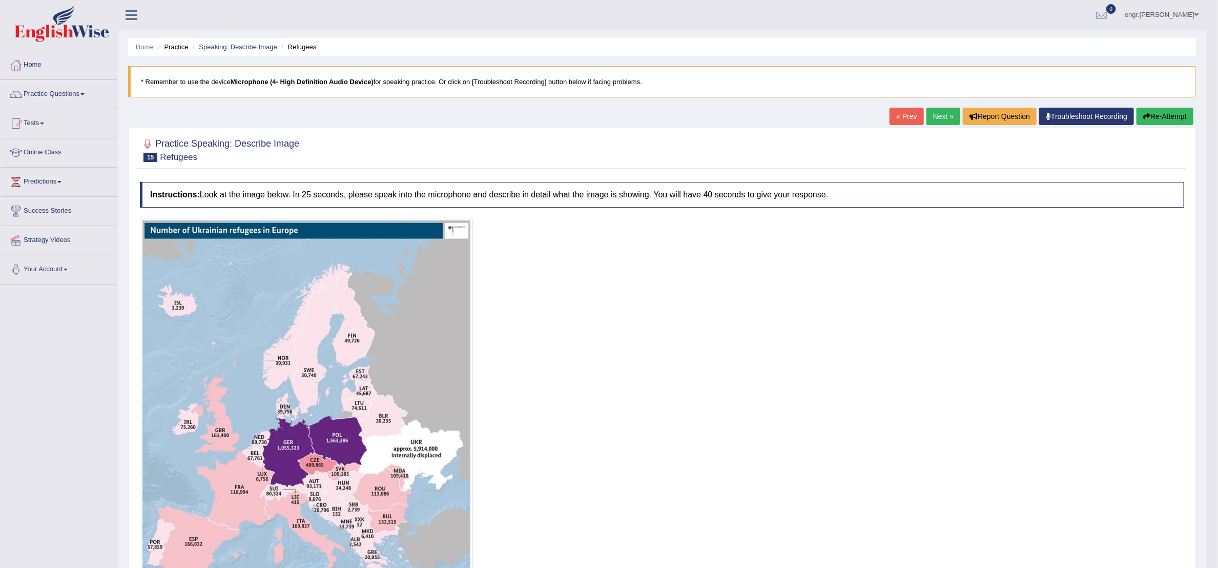
click at [930, 114] on link "Next »" at bounding box center [943, 116] width 34 height 17
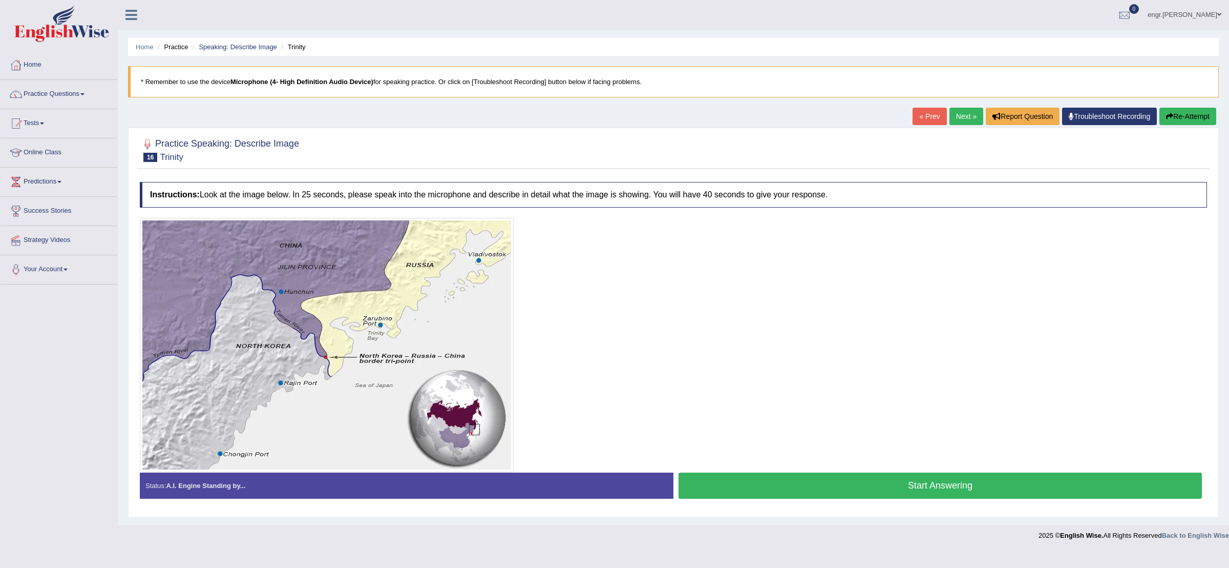
click at [781, 484] on button "Start Answering" at bounding box center [941, 485] width 524 height 26
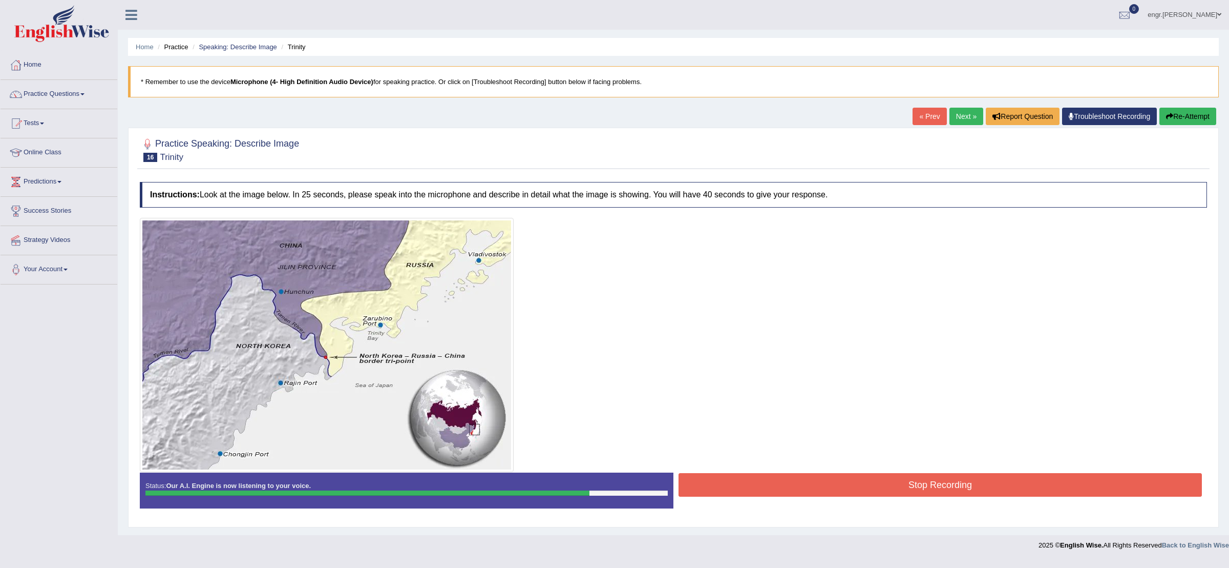
click at [777, 477] on button "Stop Recording" at bounding box center [941, 485] width 524 height 24
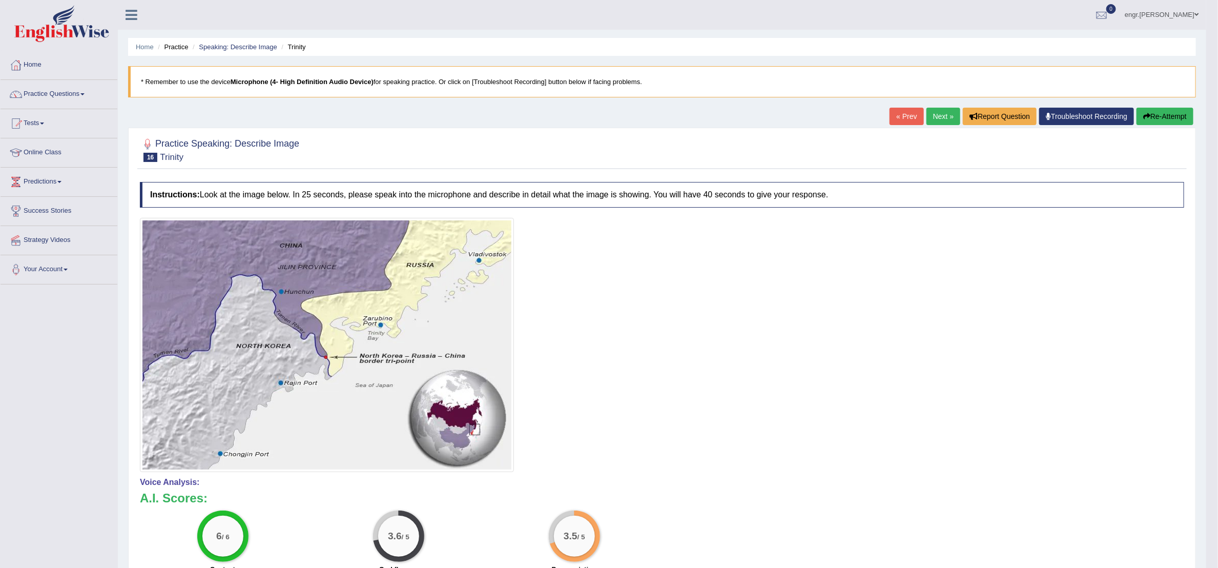
click at [936, 117] on link "Next »" at bounding box center [943, 116] width 34 height 17
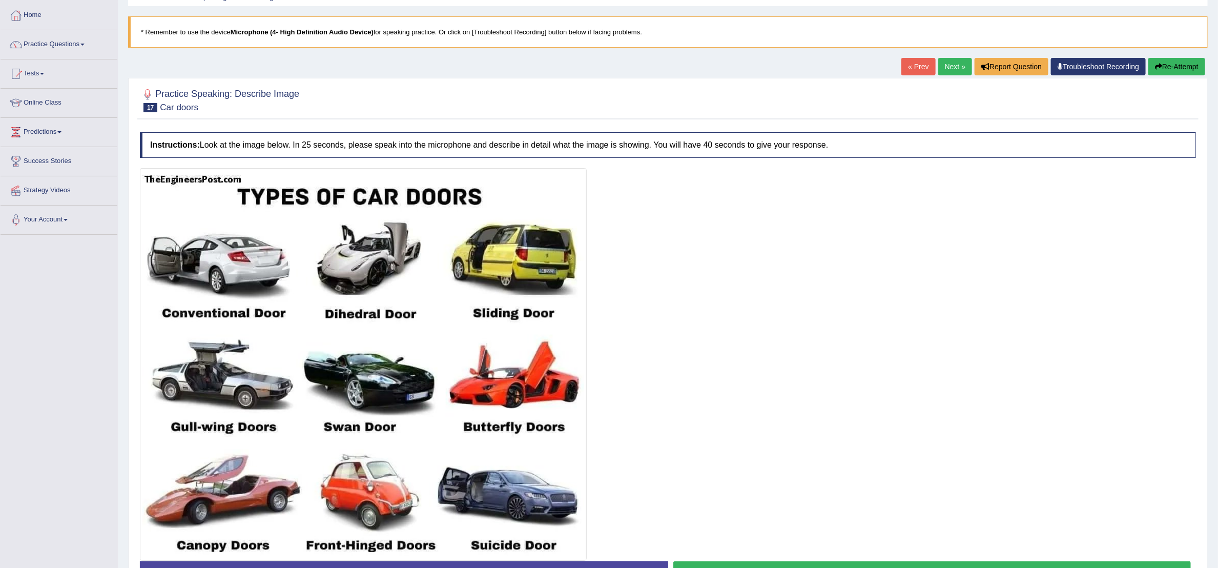
scroll to position [124, 0]
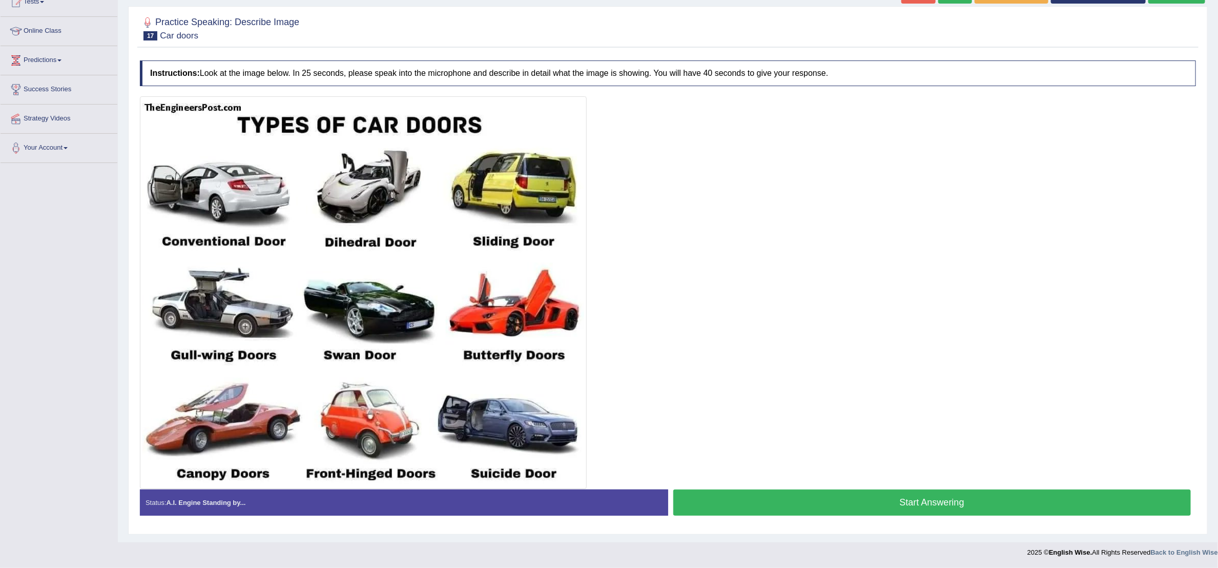
click at [728, 493] on button "Start Answering" at bounding box center [932, 502] width 518 height 26
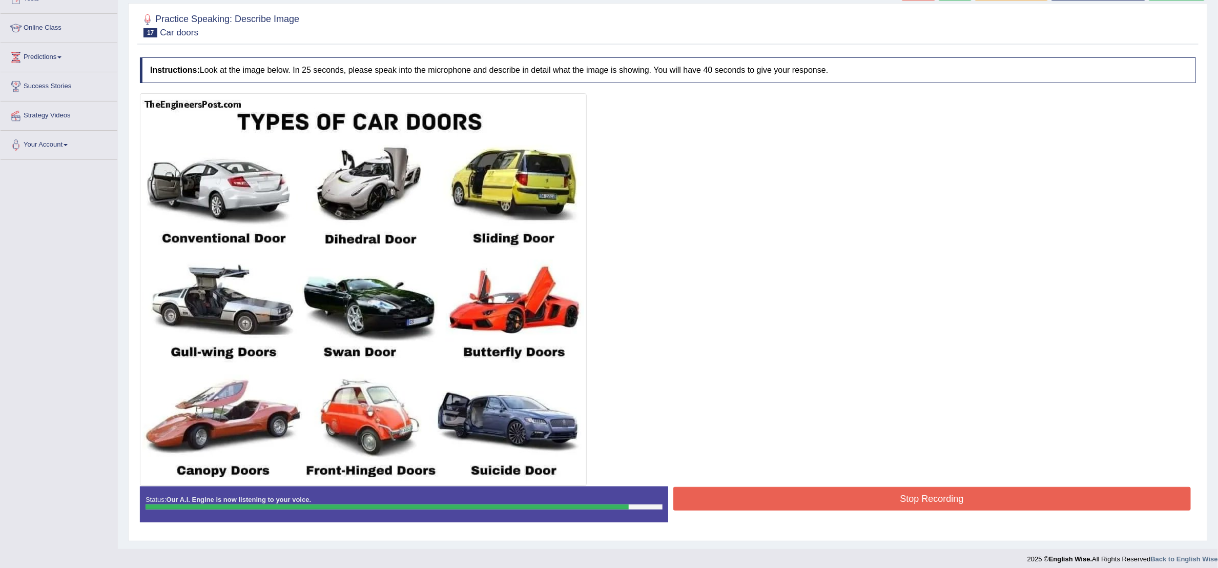
click at [808, 498] on button "Stop Recording" at bounding box center [932, 499] width 518 height 24
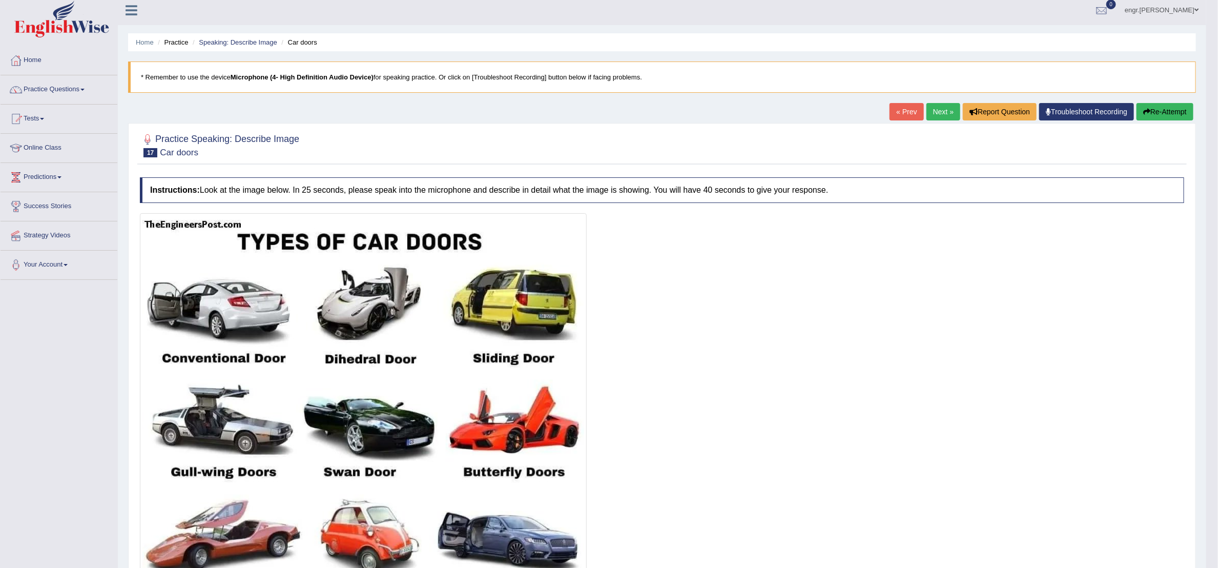
scroll to position [0, 0]
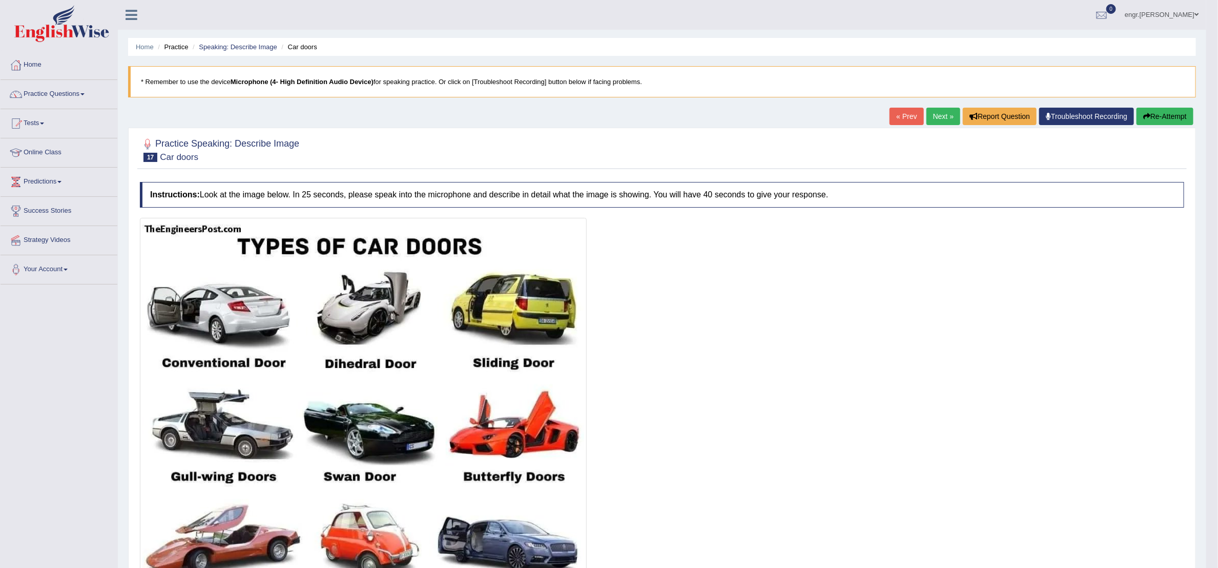
click at [947, 120] on link "Next »" at bounding box center [943, 116] width 34 height 17
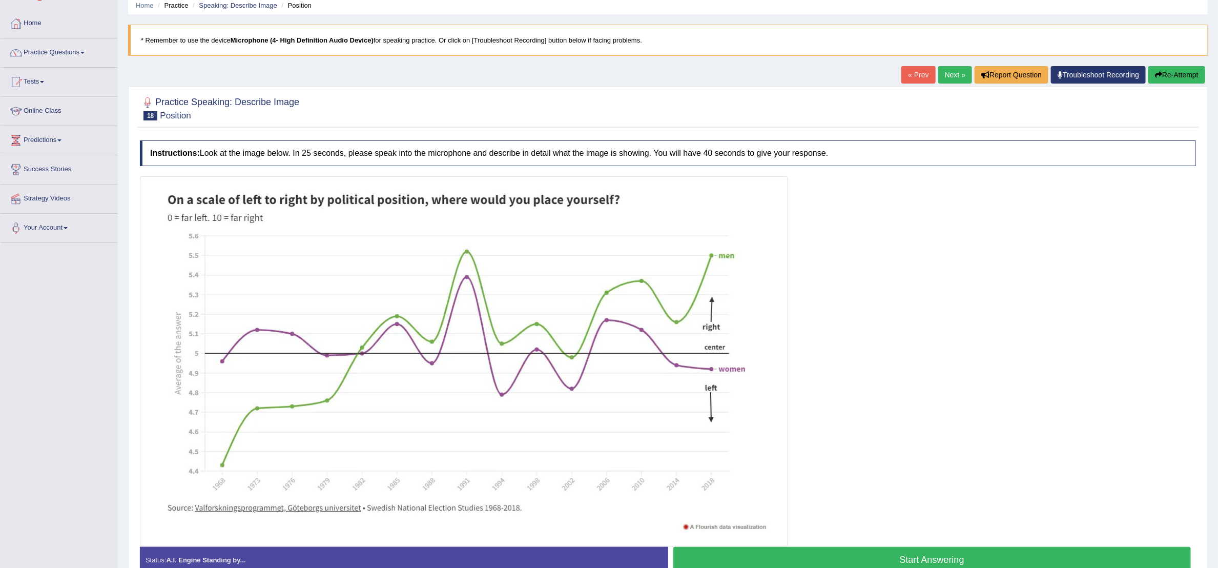
scroll to position [102, 0]
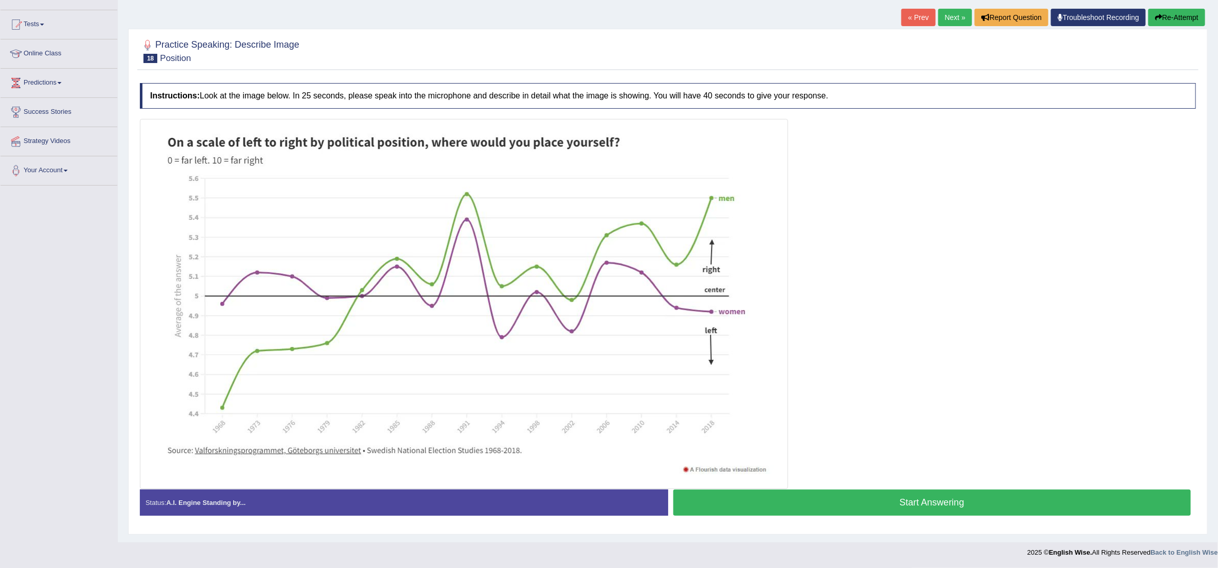
click at [726, 500] on button "Start Answering" at bounding box center [932, 502] width 518 height 26
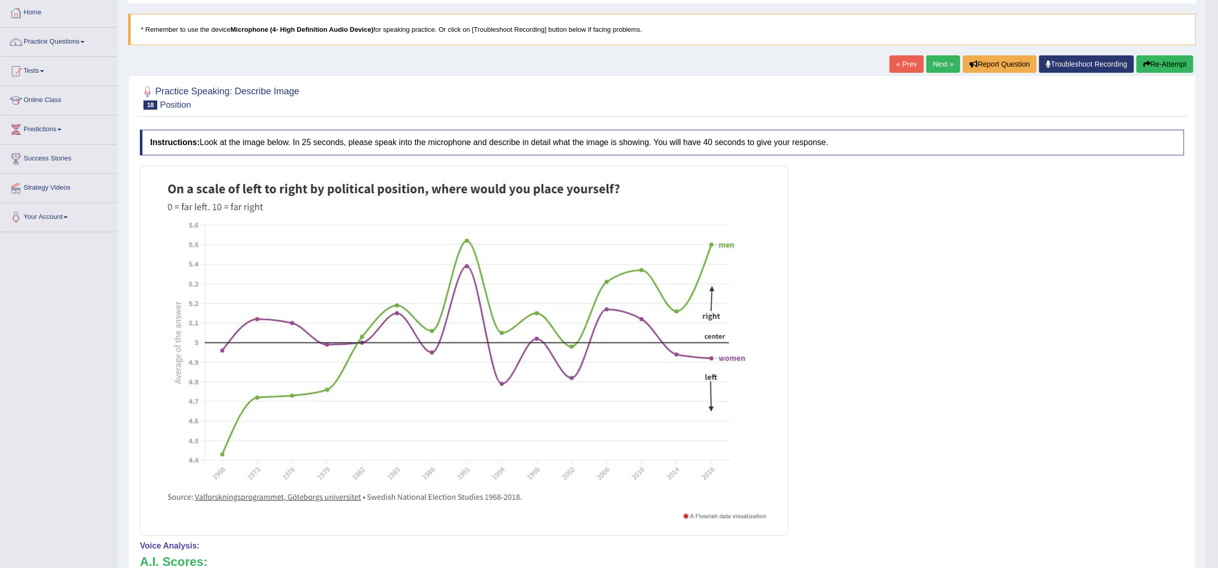
scroll to position [0, 0]
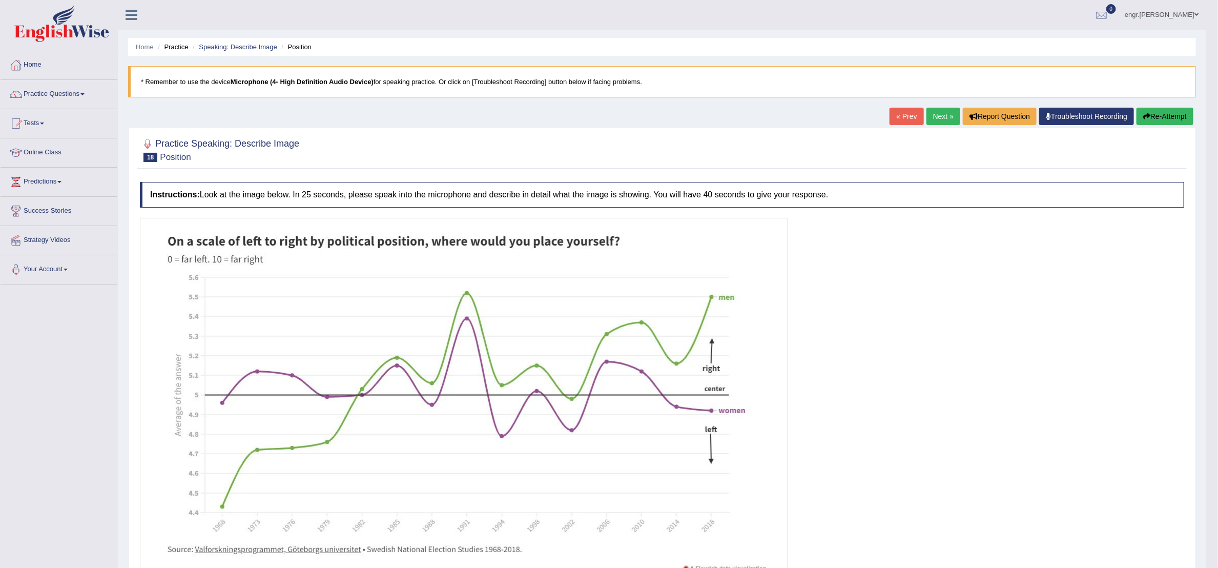
click at [936, 113] on link "Next »" at bounding box center [943, 116] width 34 height 17
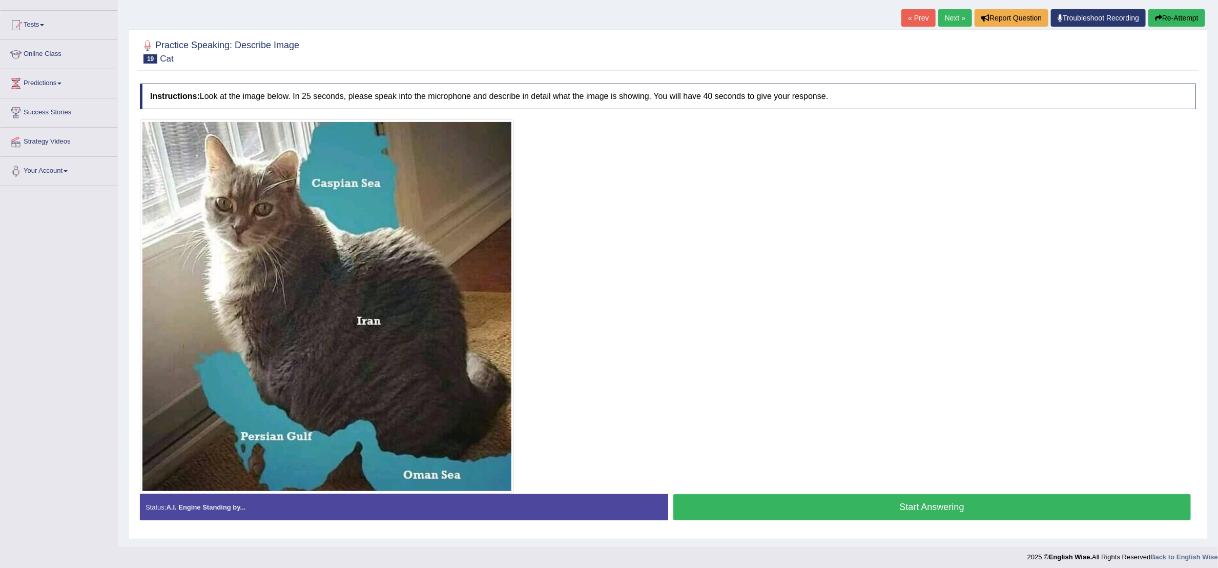
scroll to position [106, 0]
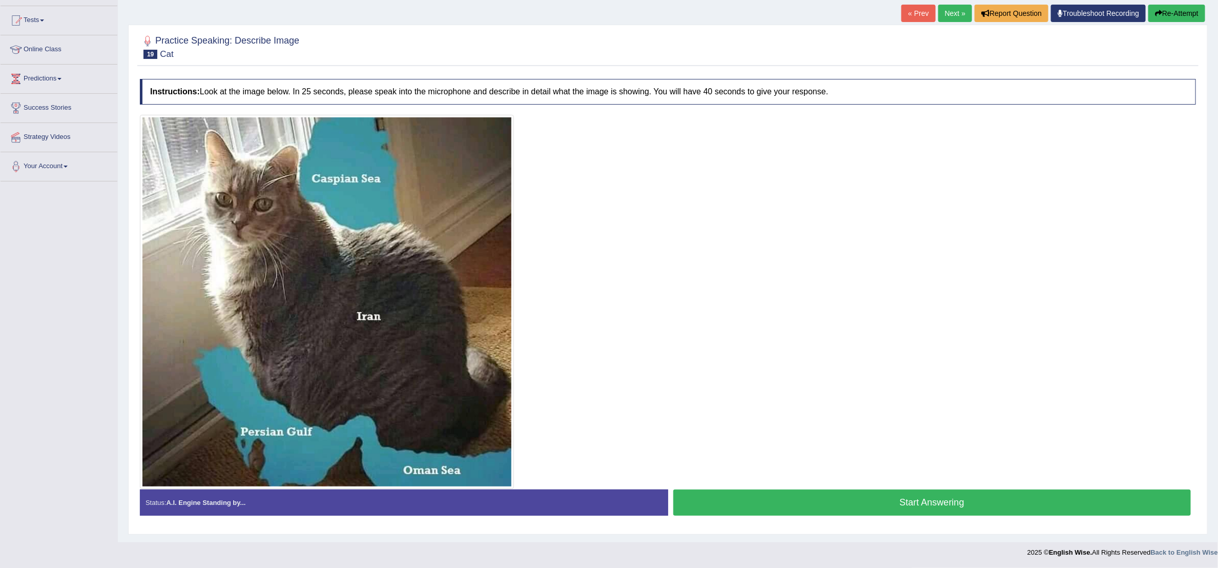
click at [793, 498] on button "Start Answering" at bounding box center [932, 502] width 518 height 26
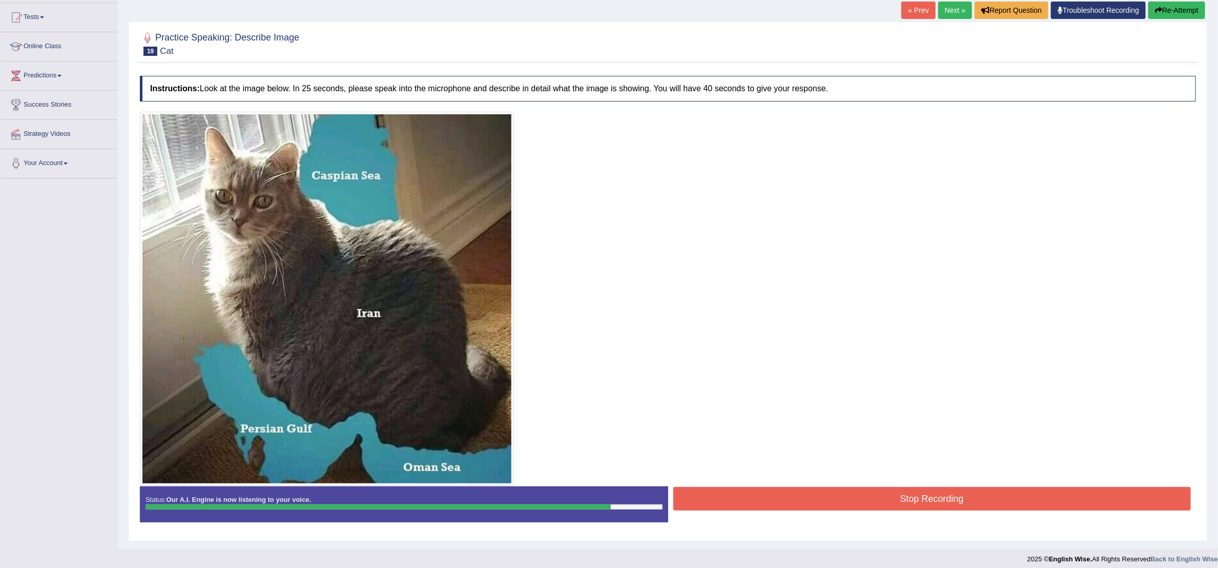
click at [955, 499] on button "Stop Recording" at bounding box center [932, 499] width 518 height 24
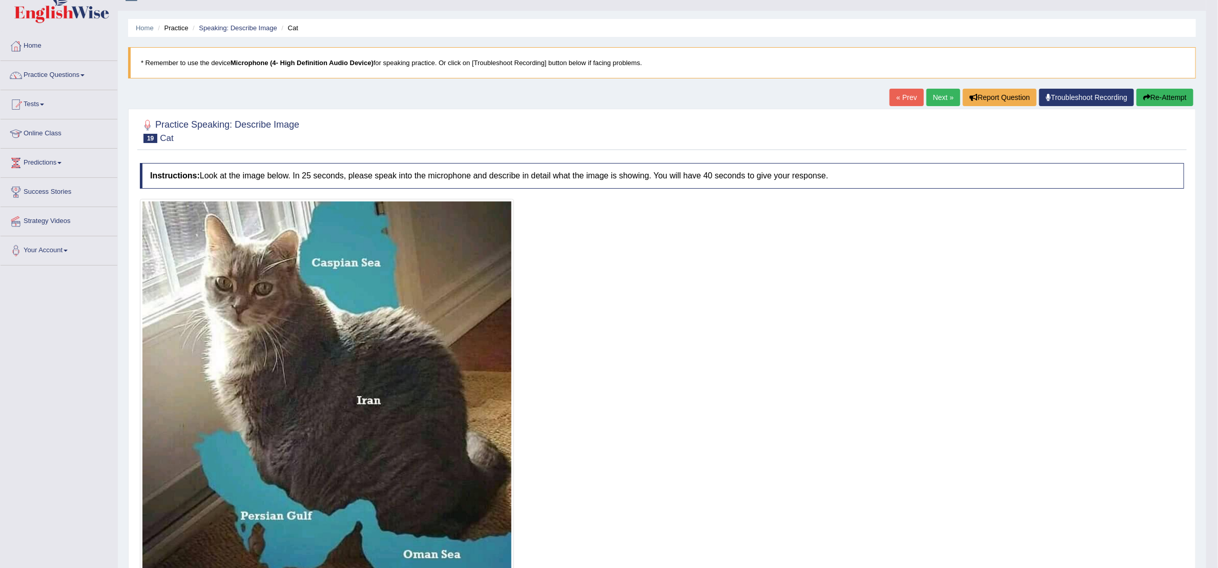
scroll to position [0, 0]
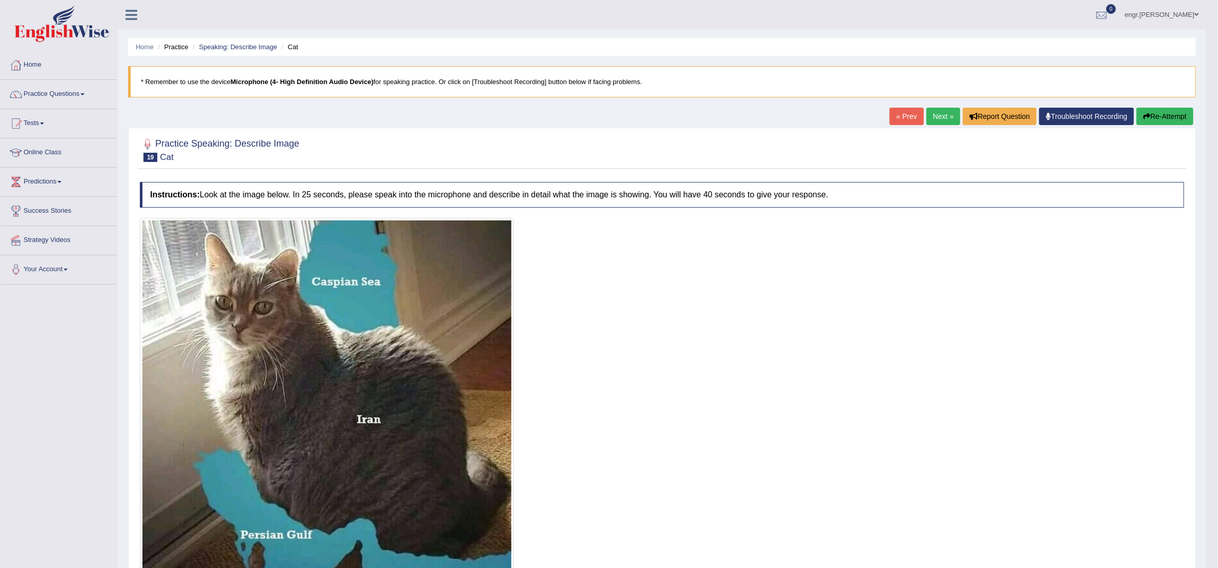
click at [927, 114] on link "Next »" at bounding box center [943, 116] width 34 height 17
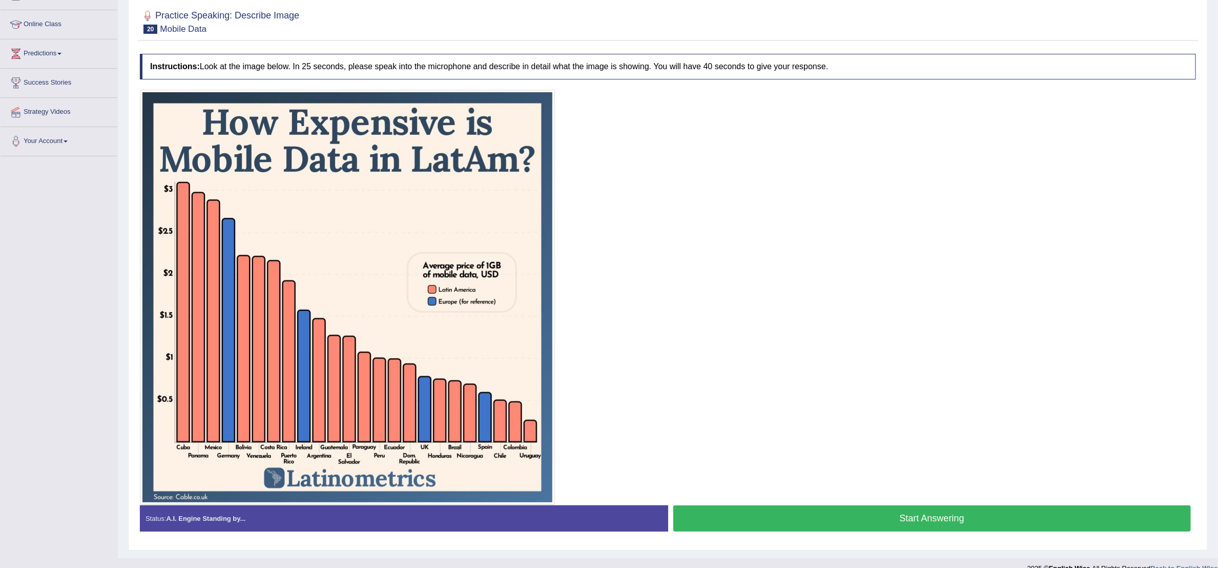
scroll to position [148, 0]
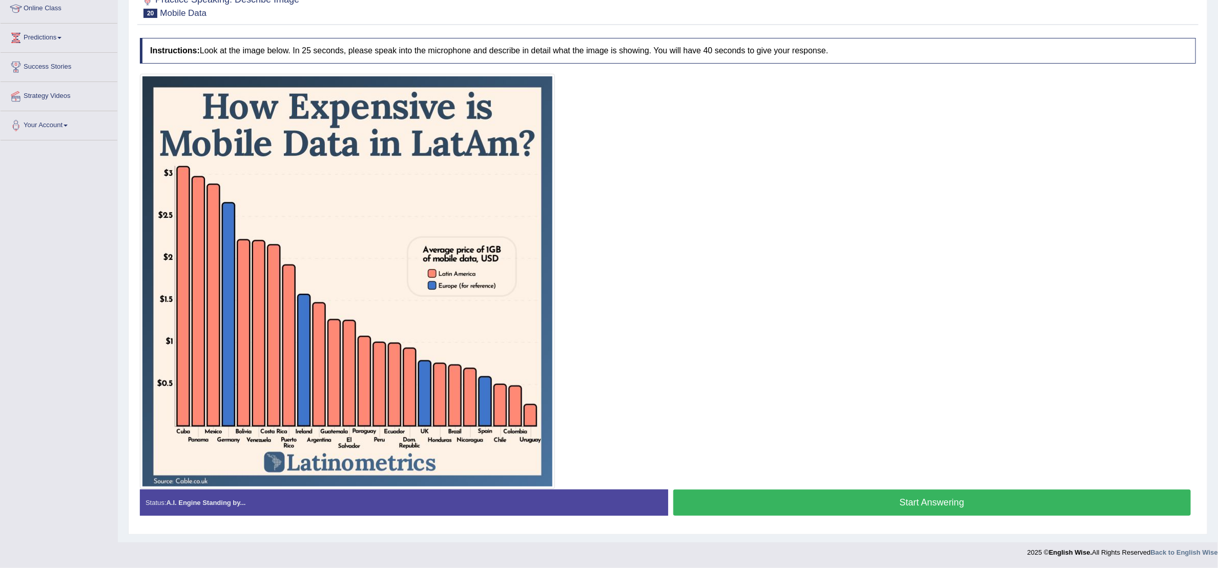
click at [768, 501] on button "Start Answering" at bounding box center [932, 502] width 518 height 26
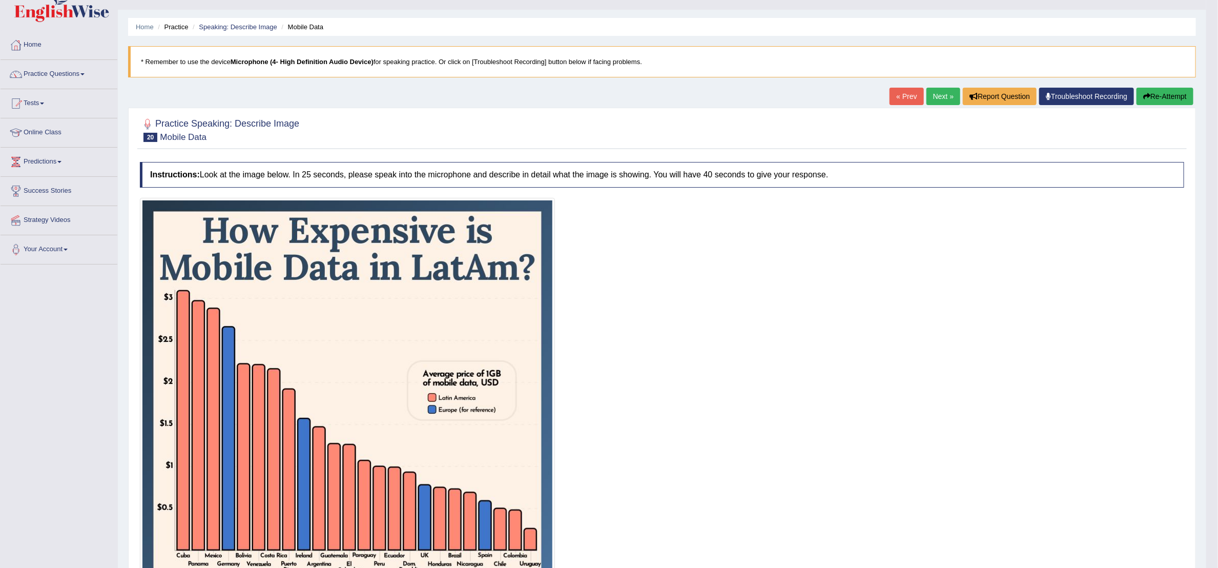
scroll to position [0, 0]
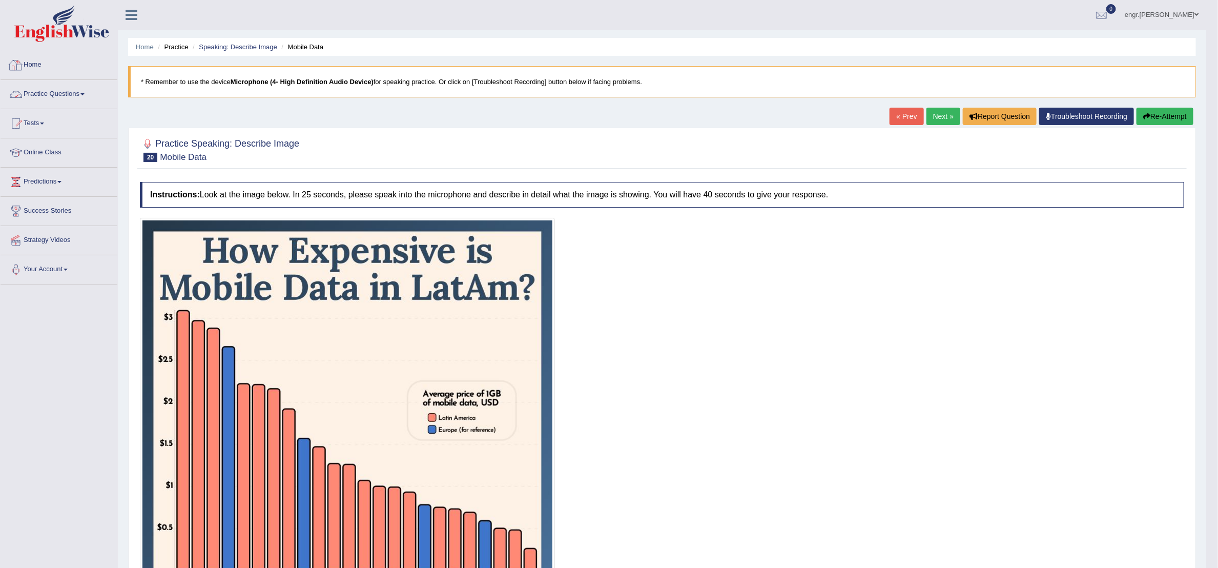
click at [88, 83] on link "Practice Questions" at bounding box center [59, 93] width 117 height 26
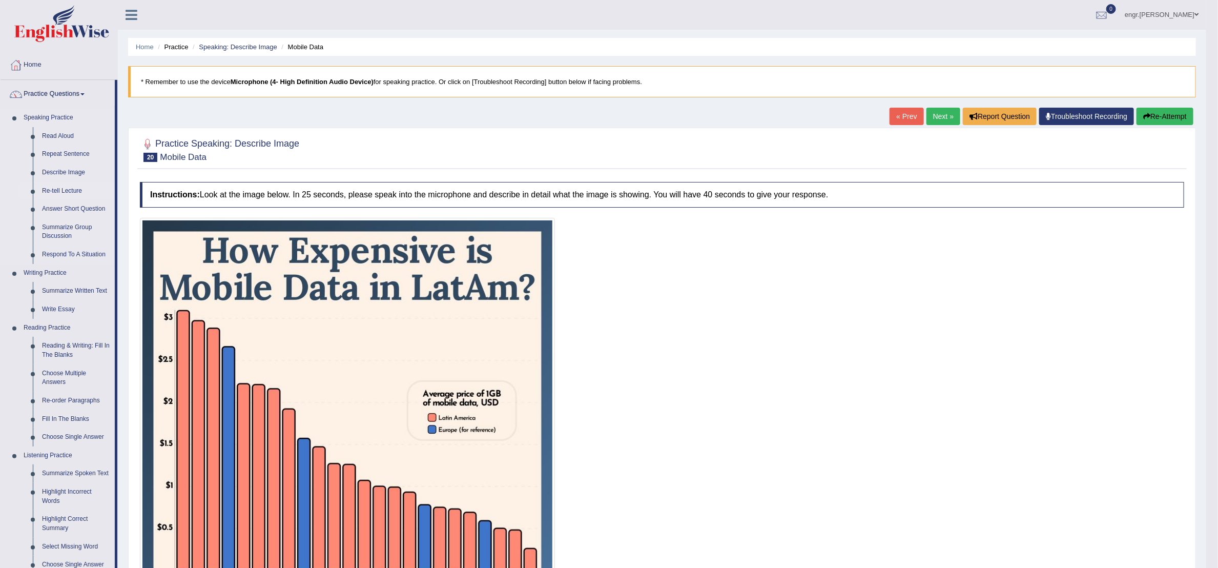
click at [67, 191] on link "Re-tell Lecture" at bounding box center [75, 191] width 77 height 18
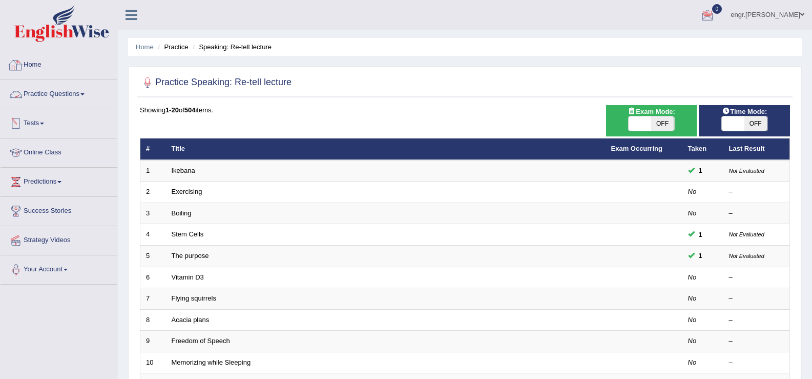
click at [40, 64] on link "Home" at bounding box center [59, 64] width 117 height 26
